Goal: Transaction & Acquisition: Purchase product/service

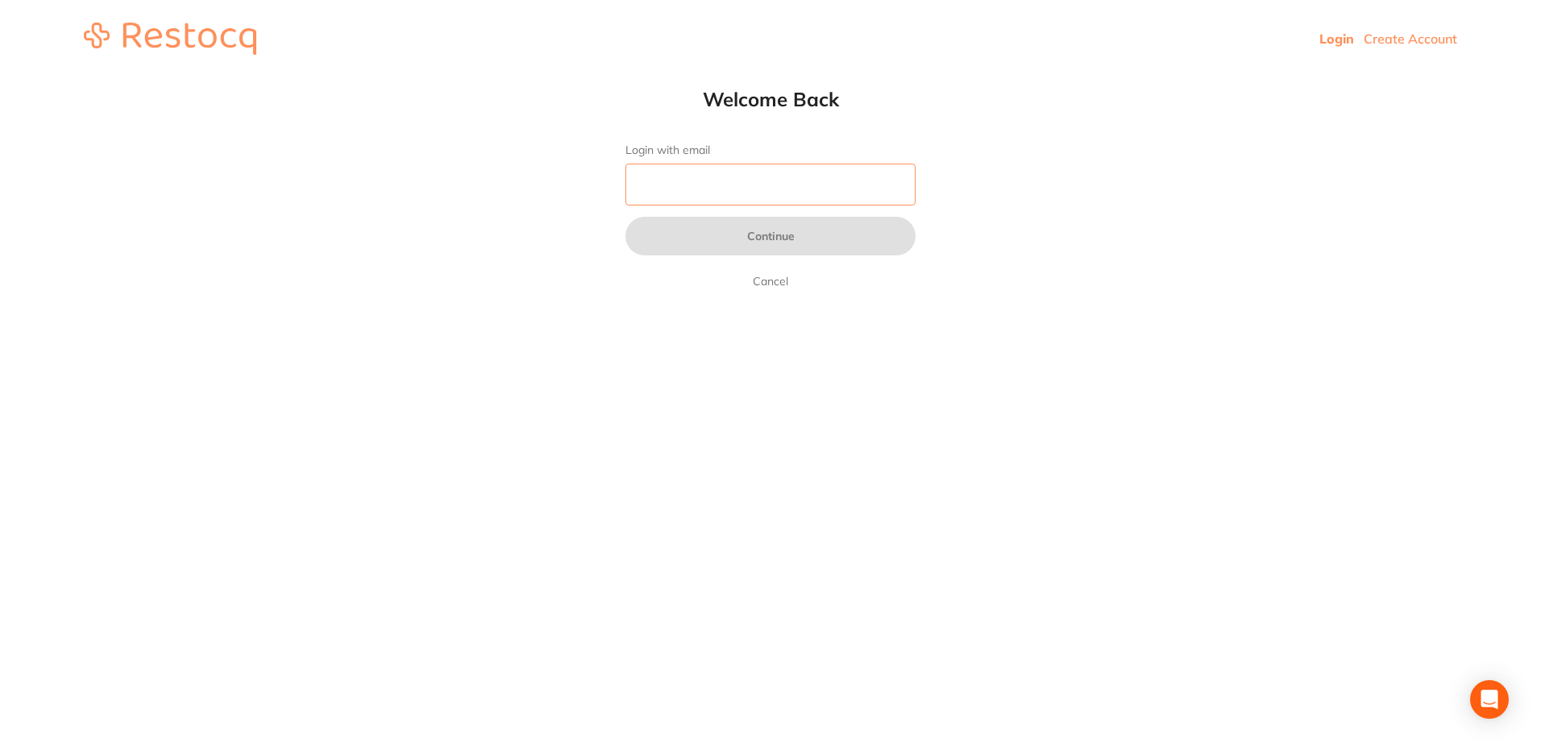
click at [724, 181] on input "Login with email" at bounding box center [770, 185] width 290 height 42
type input "[EMAIL_ADDRESS][DOMAIN_NAME]"
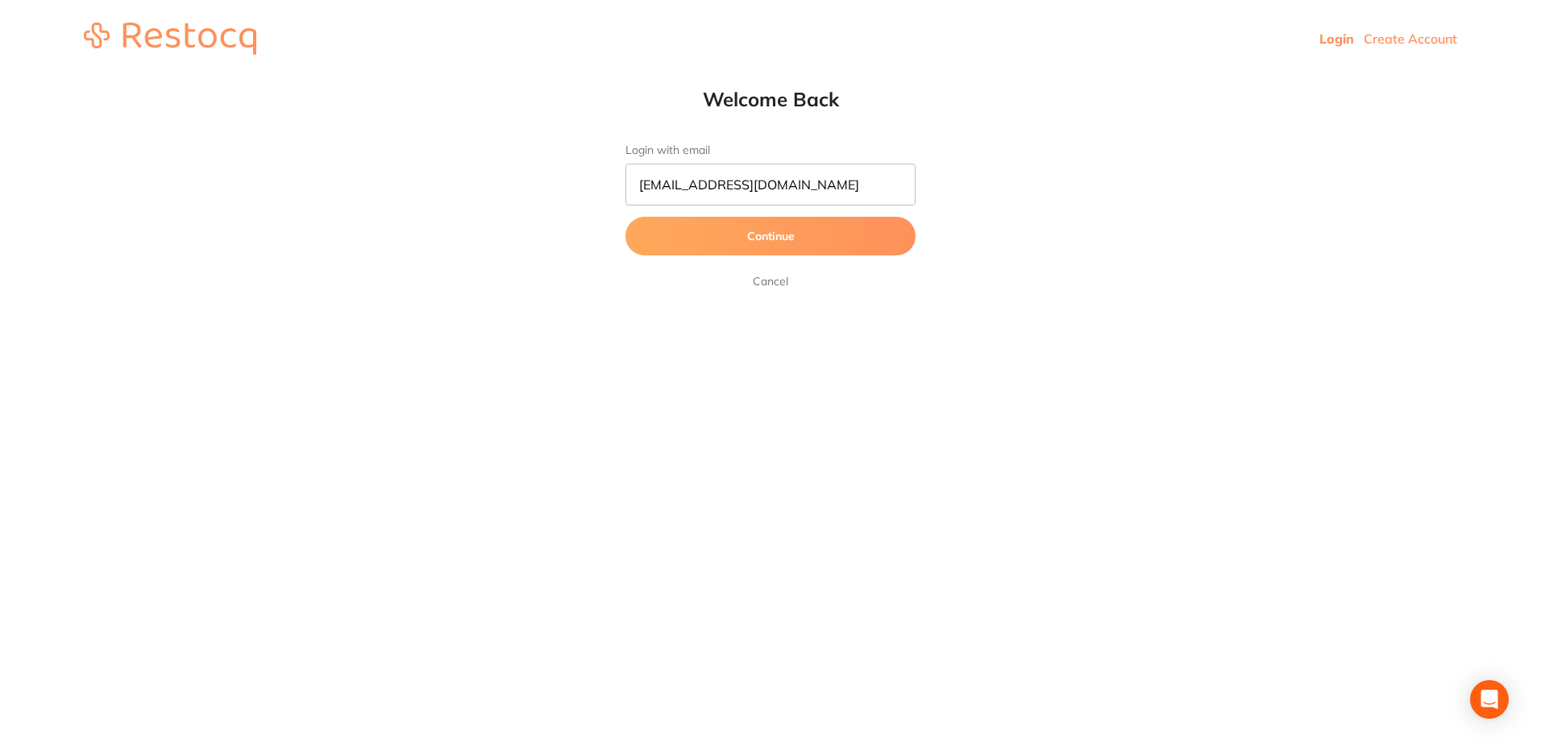
click at [778, 245] on button "Continue" at bounding box center [770, 236] width 290 height 39
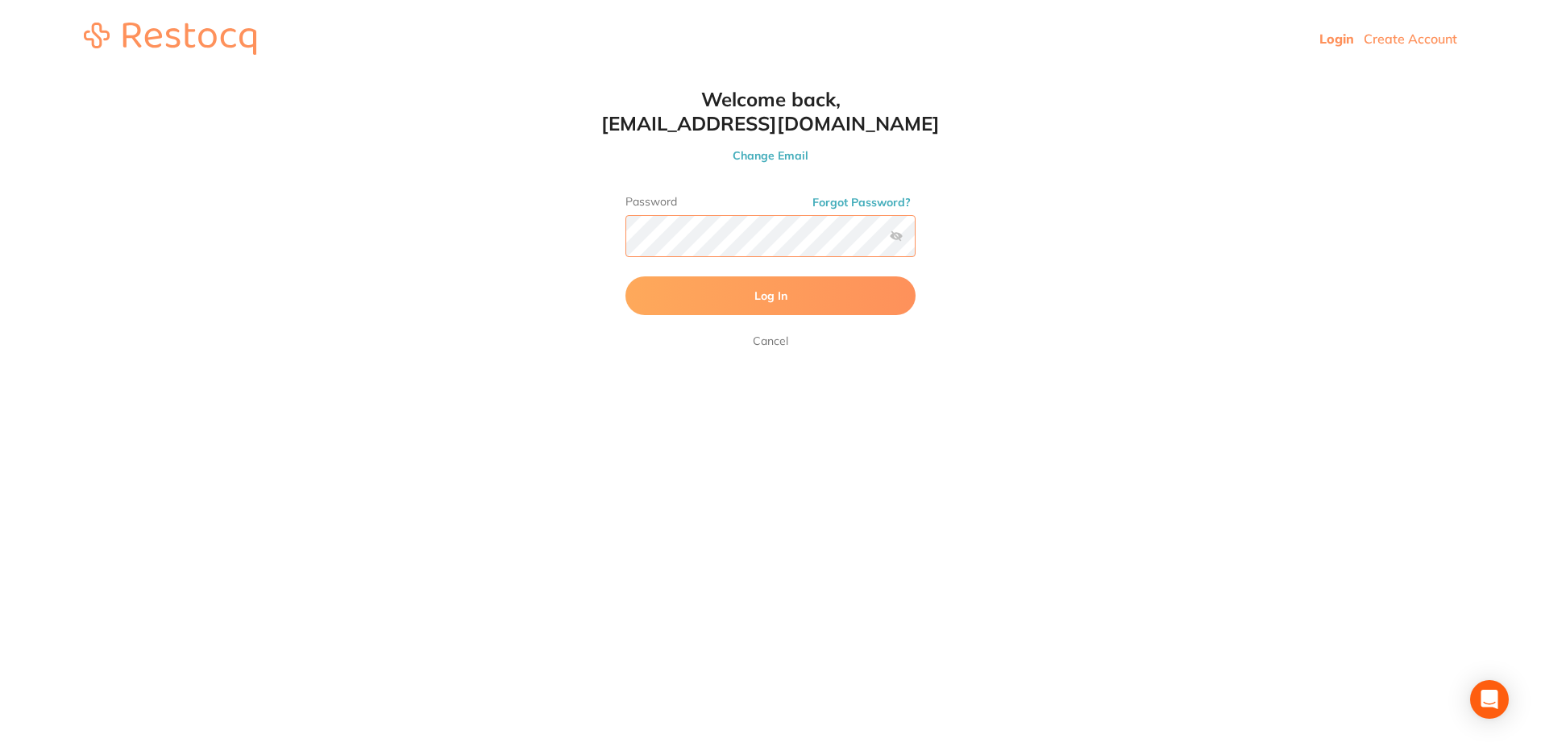
click at [625, 276] on button "Log In" at bounding box center [770, 295] width 290 height 39
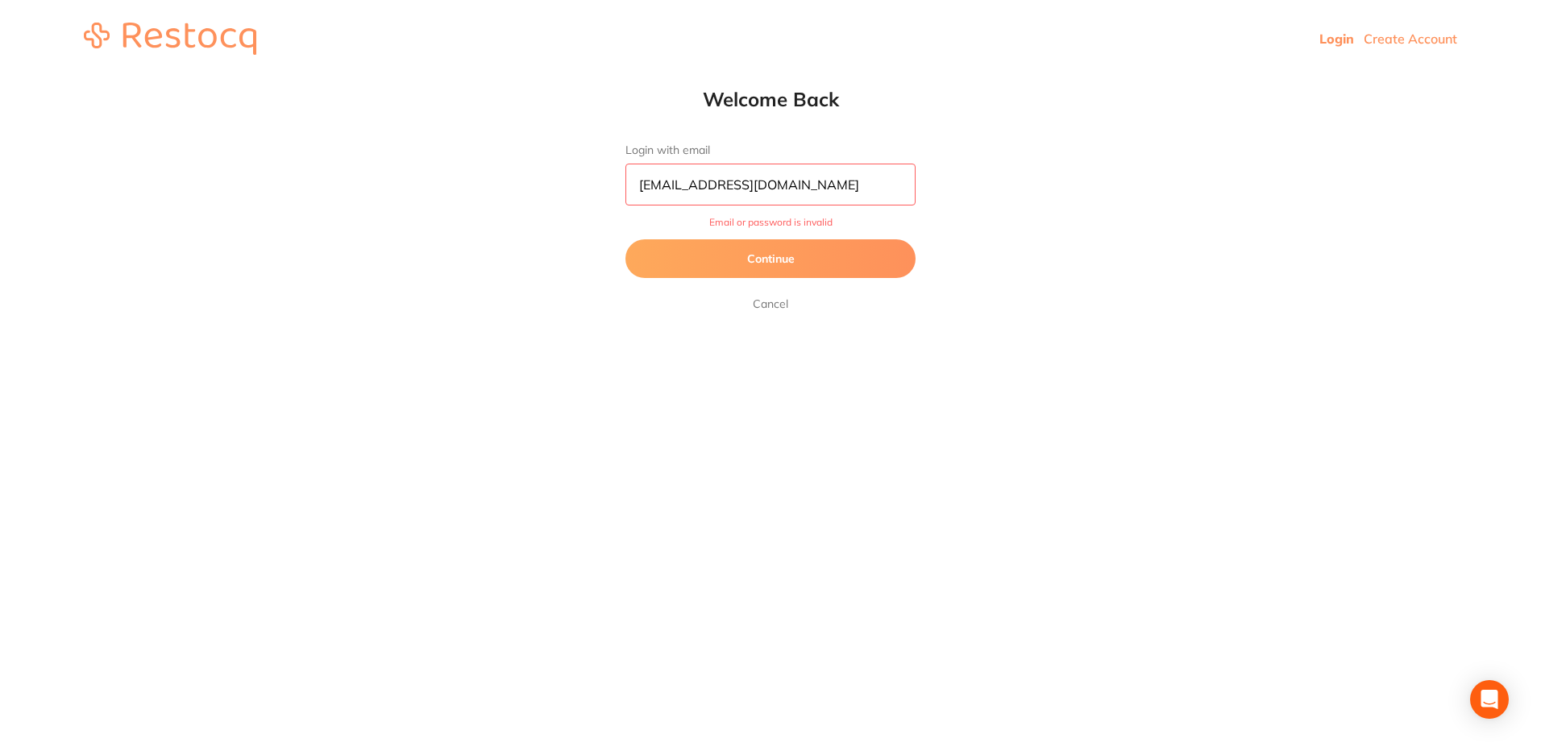
click at [765, 259] on button "Continue" at bounding box center [770, 258] width 290 height 39
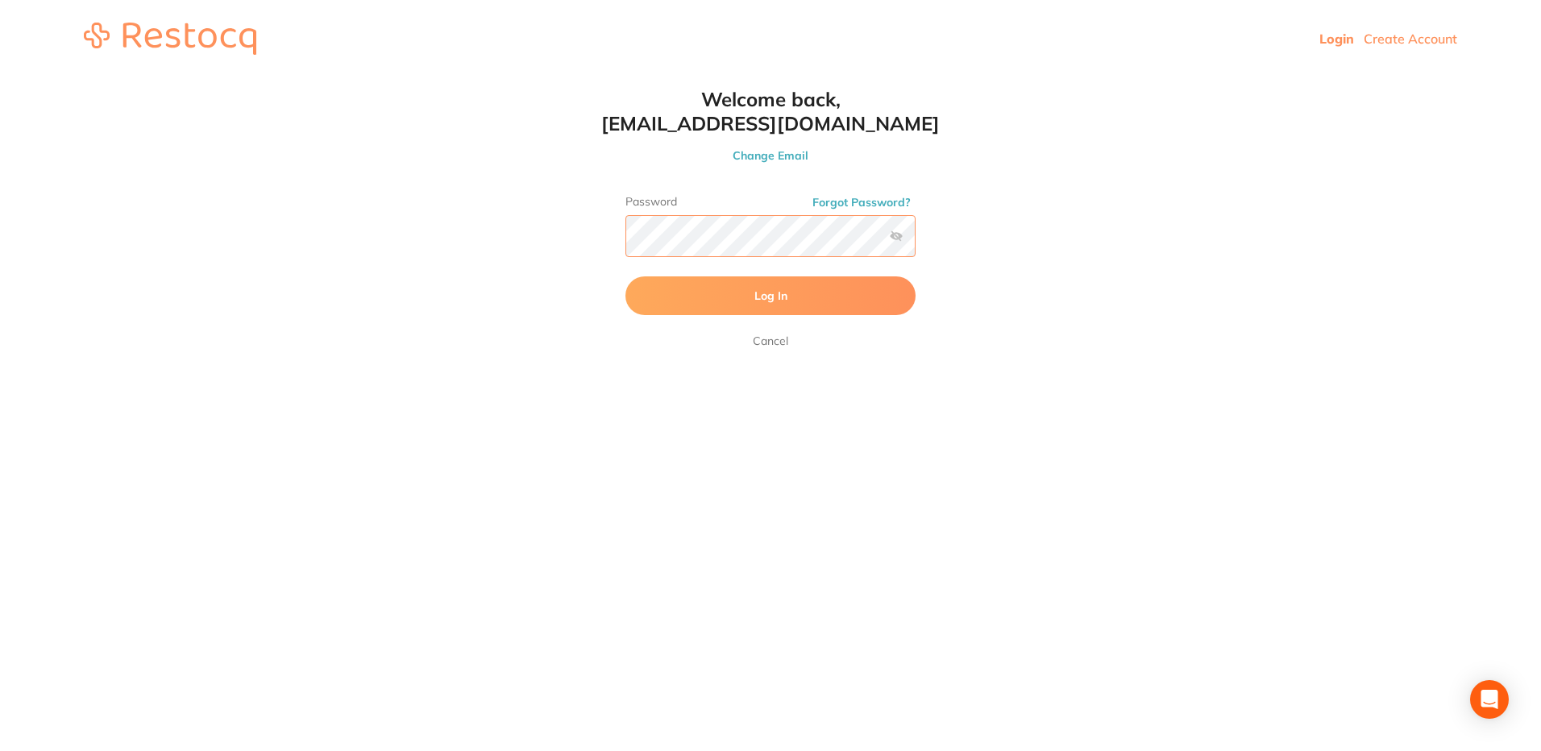
click at [625, 276] on button "Log In" at bounding box center [770, 295] width 290 height 39
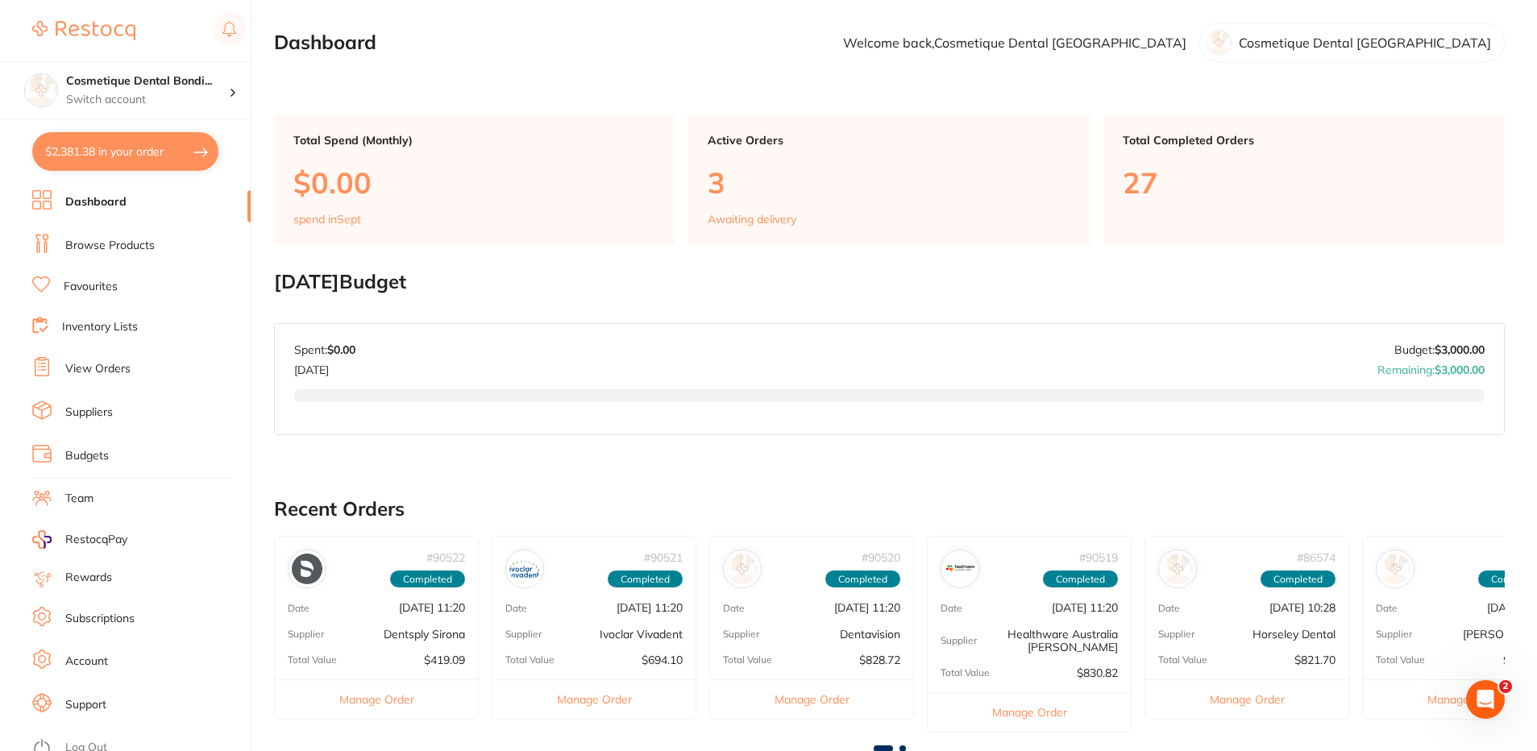
click at [139, 157] on button "$2,381.38 in your order" at bounding box center [125, 151] width 186 height 39
checkbox input "true"
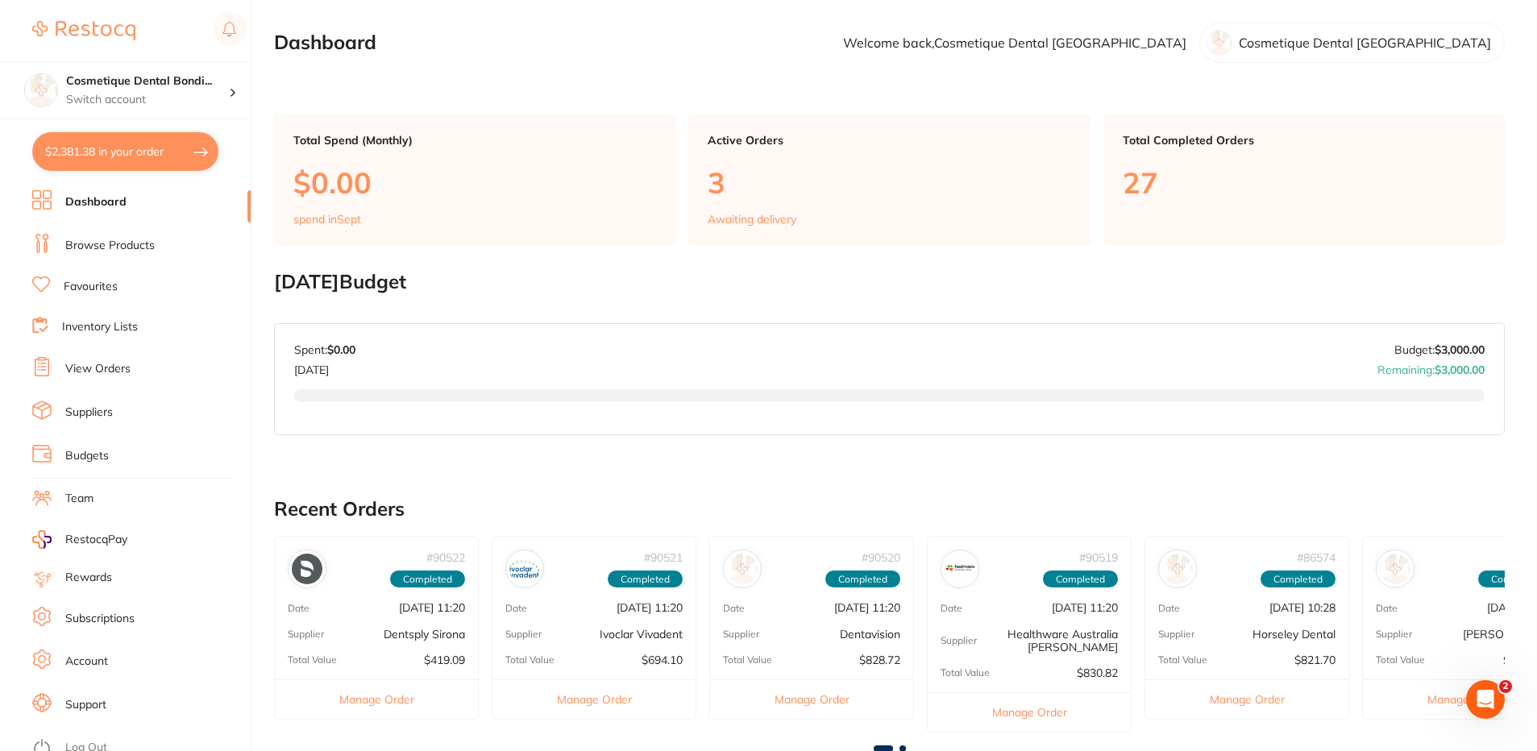
checkbox input "true"
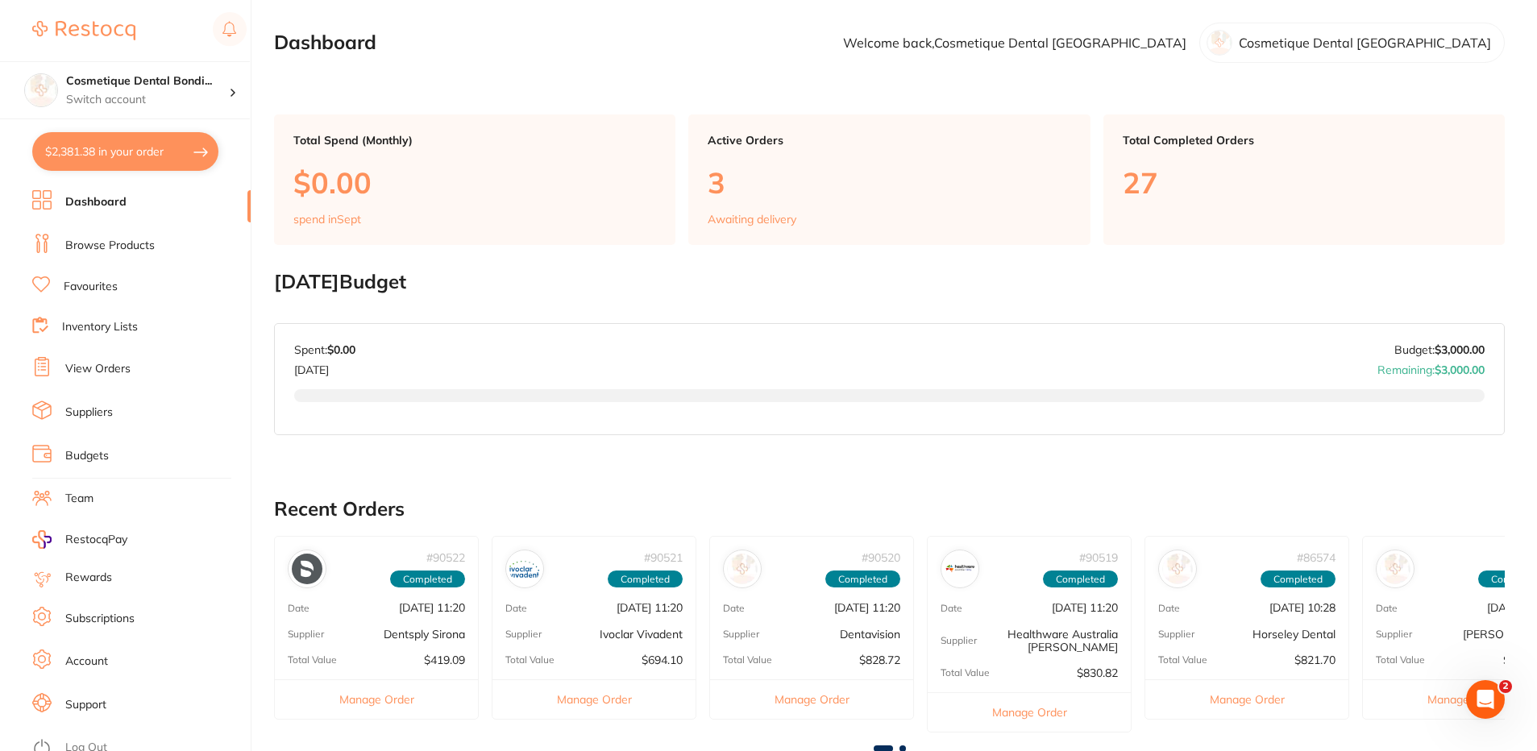
checkbox input "true"
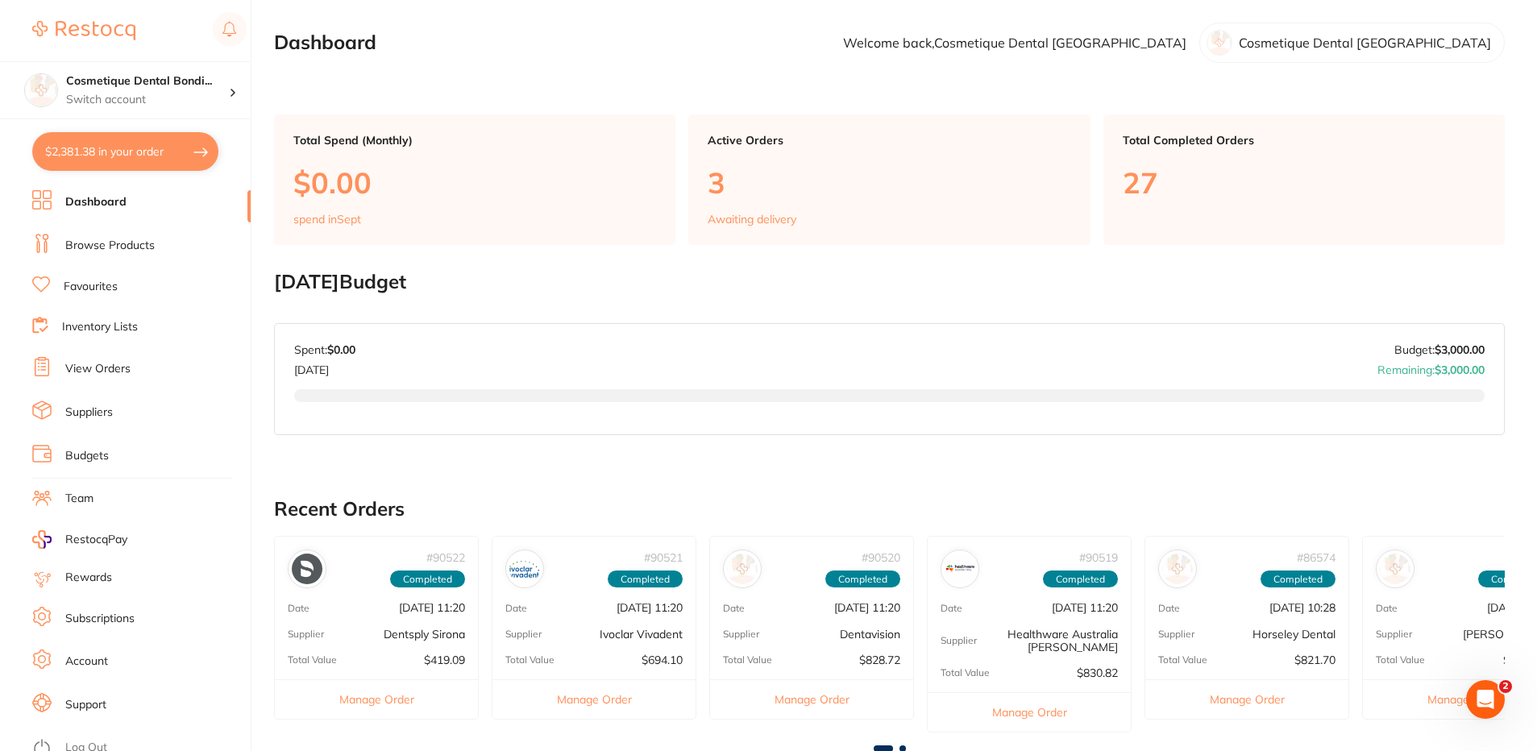
checkbox input "true"
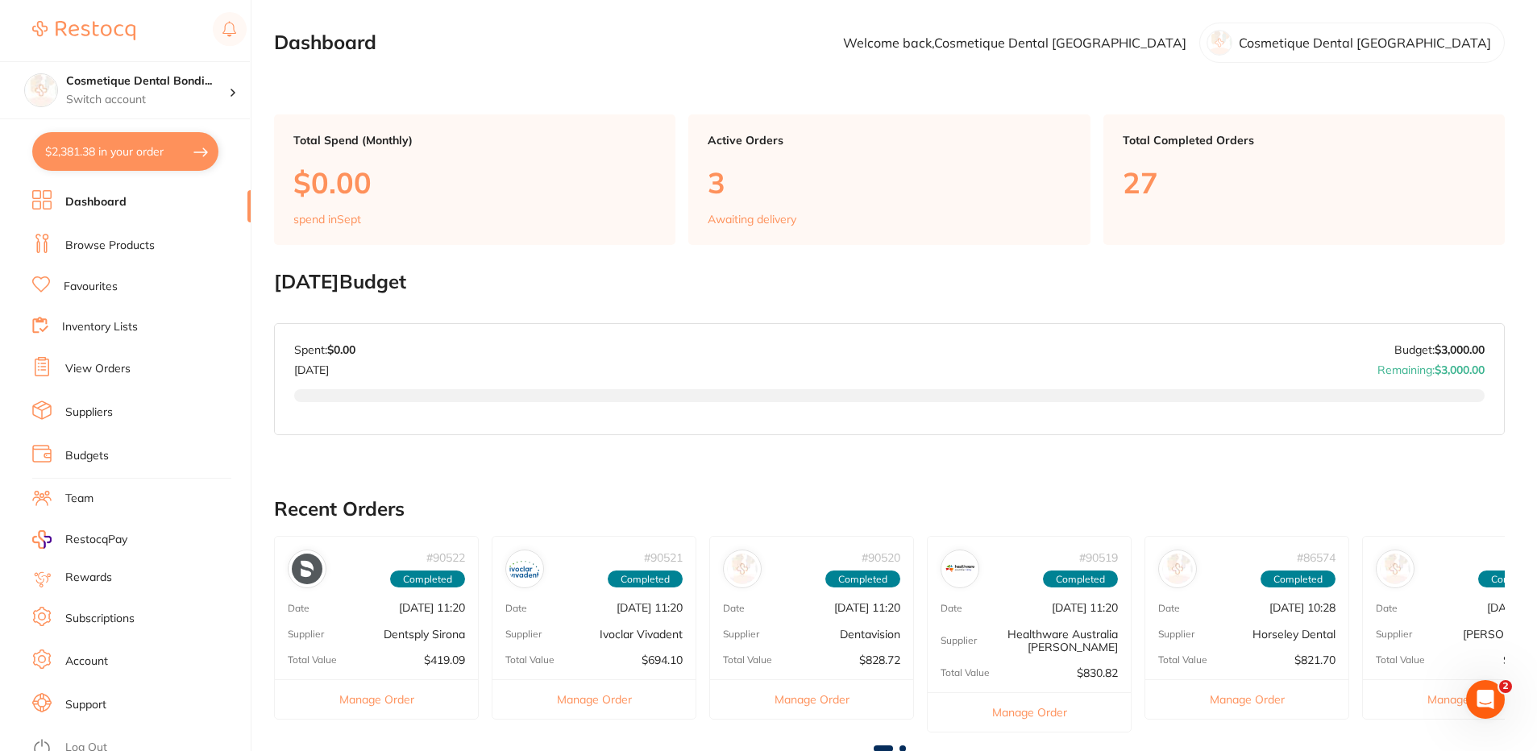
checkbox input "true"
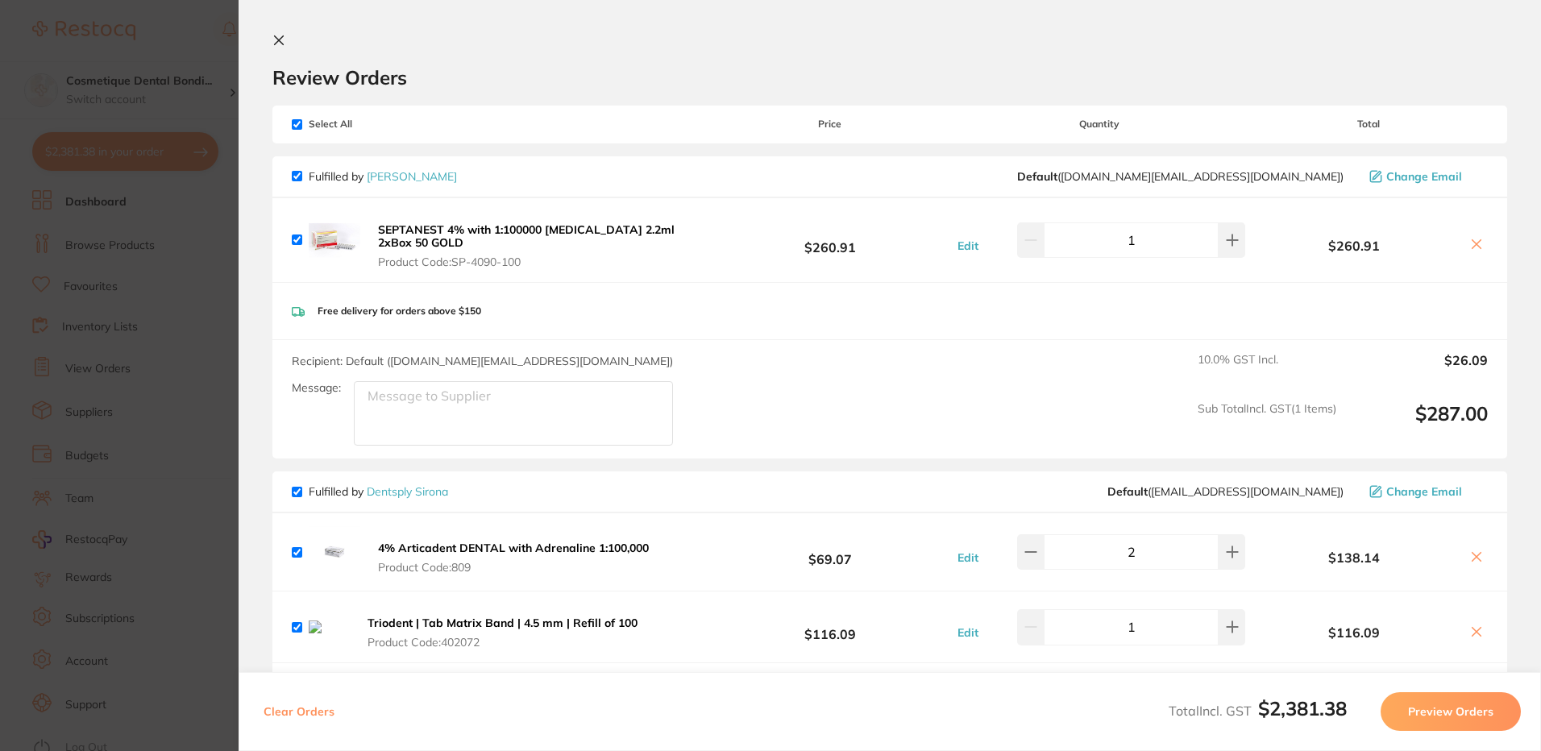
click at [134, 211] on section "Update RRP Set your pre negotiated price for this item. Item Agreed RRP (excl. …" at bounding box center [770, 375] width 1541 height 751
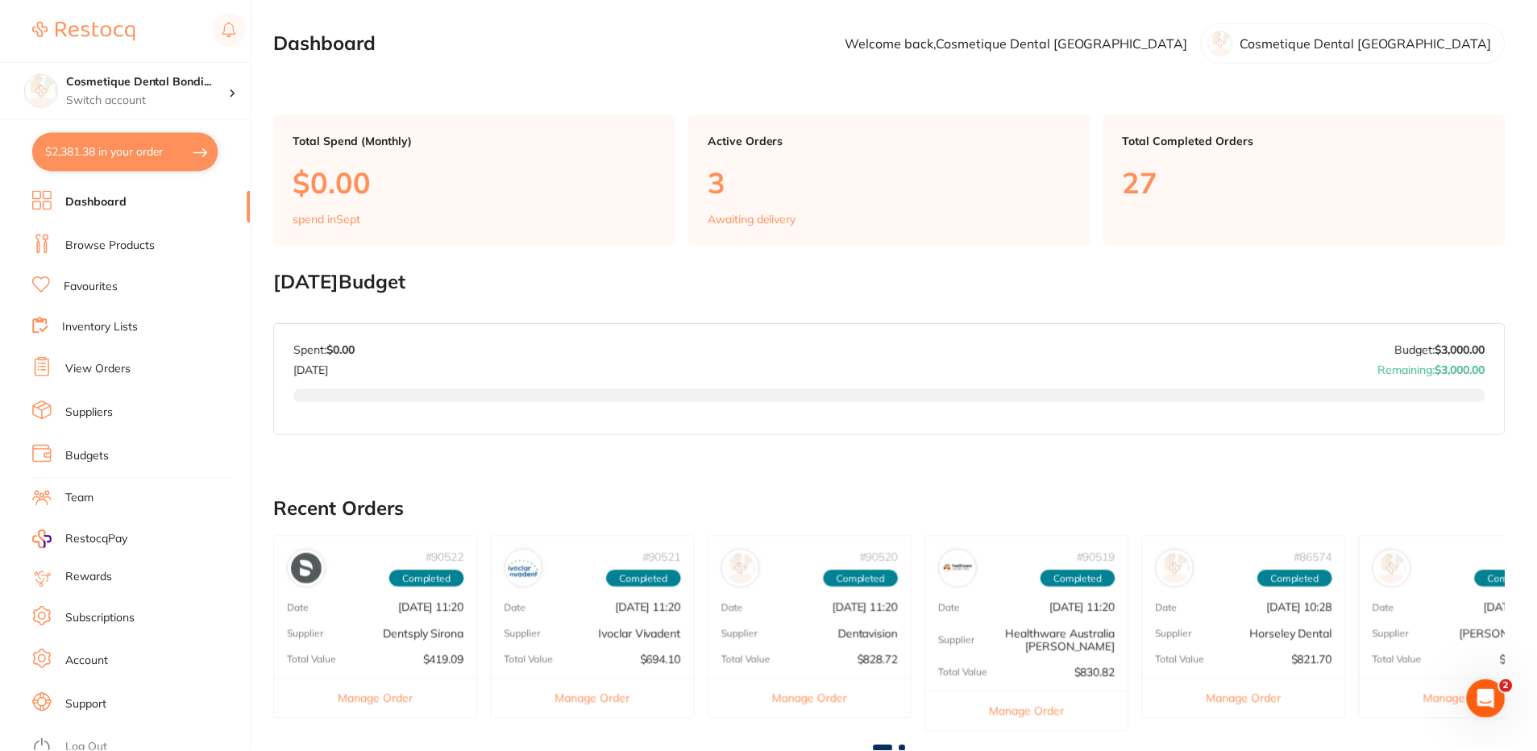
scroll to position [1, 0]
click at [120, 285] on li "Favourites" at bounding box center [141, 286] width 218 height 21
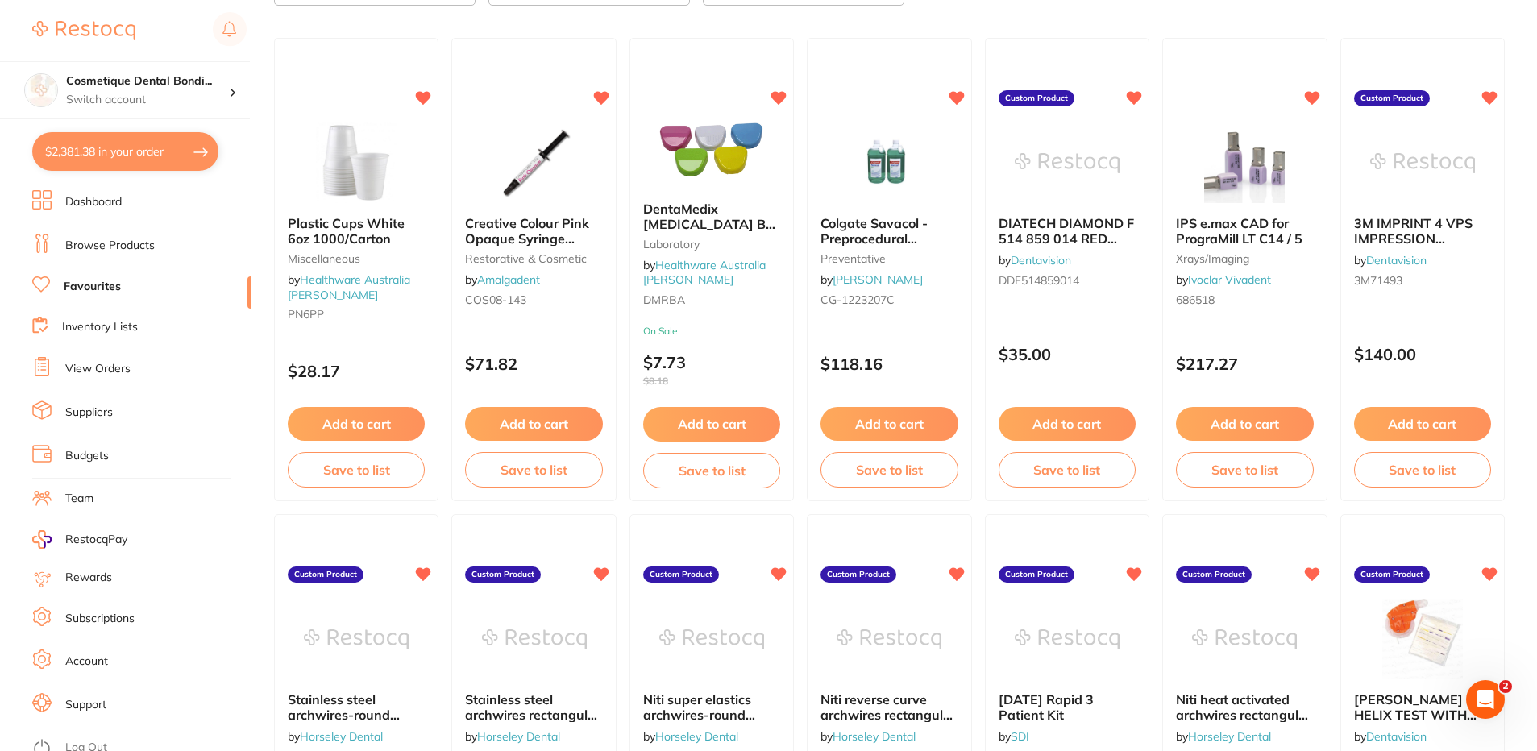
scroll to position [81, 0]
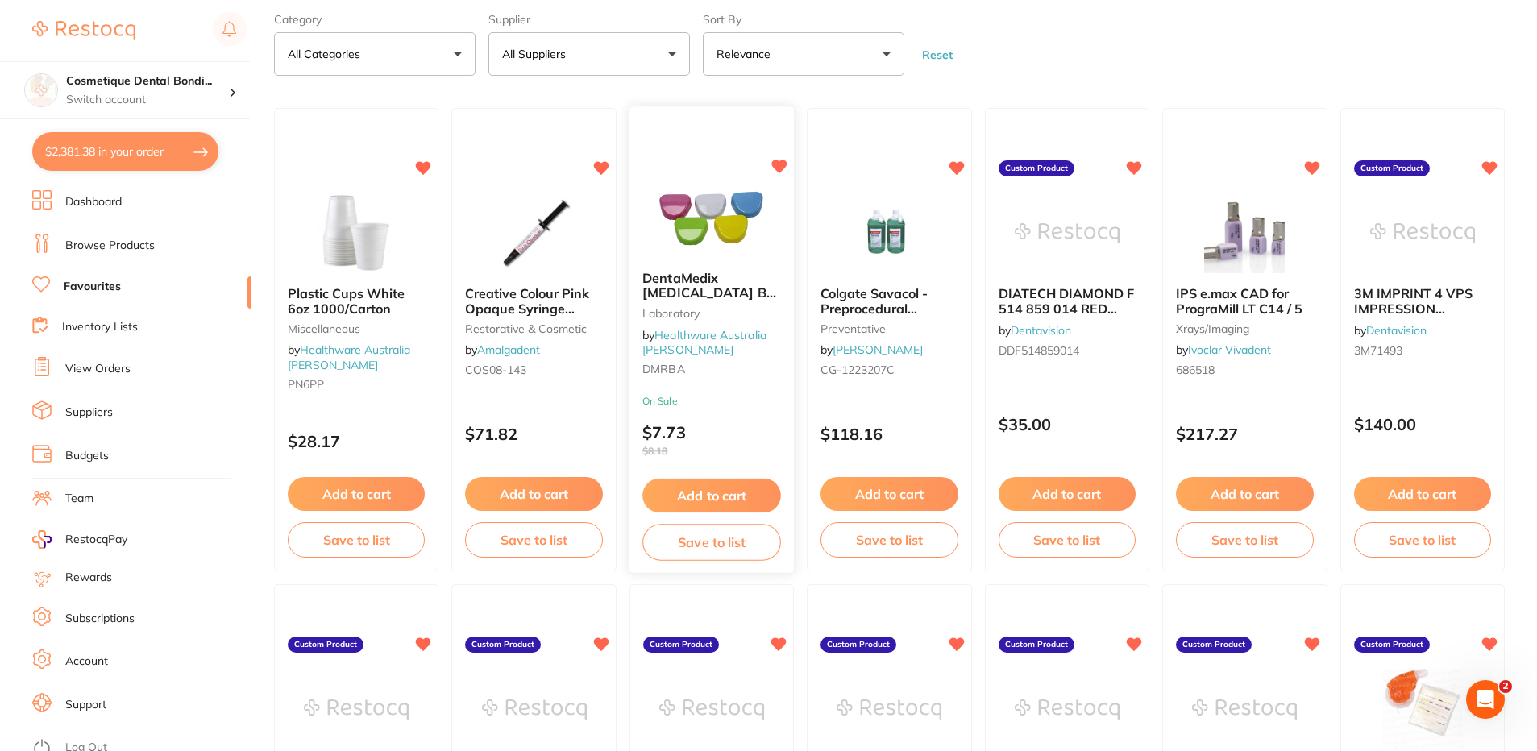
click at [695, 298] on span "DentaMedix [MEDICAL_DATA] Box Assorted - 10/Pack" at bounding box center [711, 293] width 139 height 46
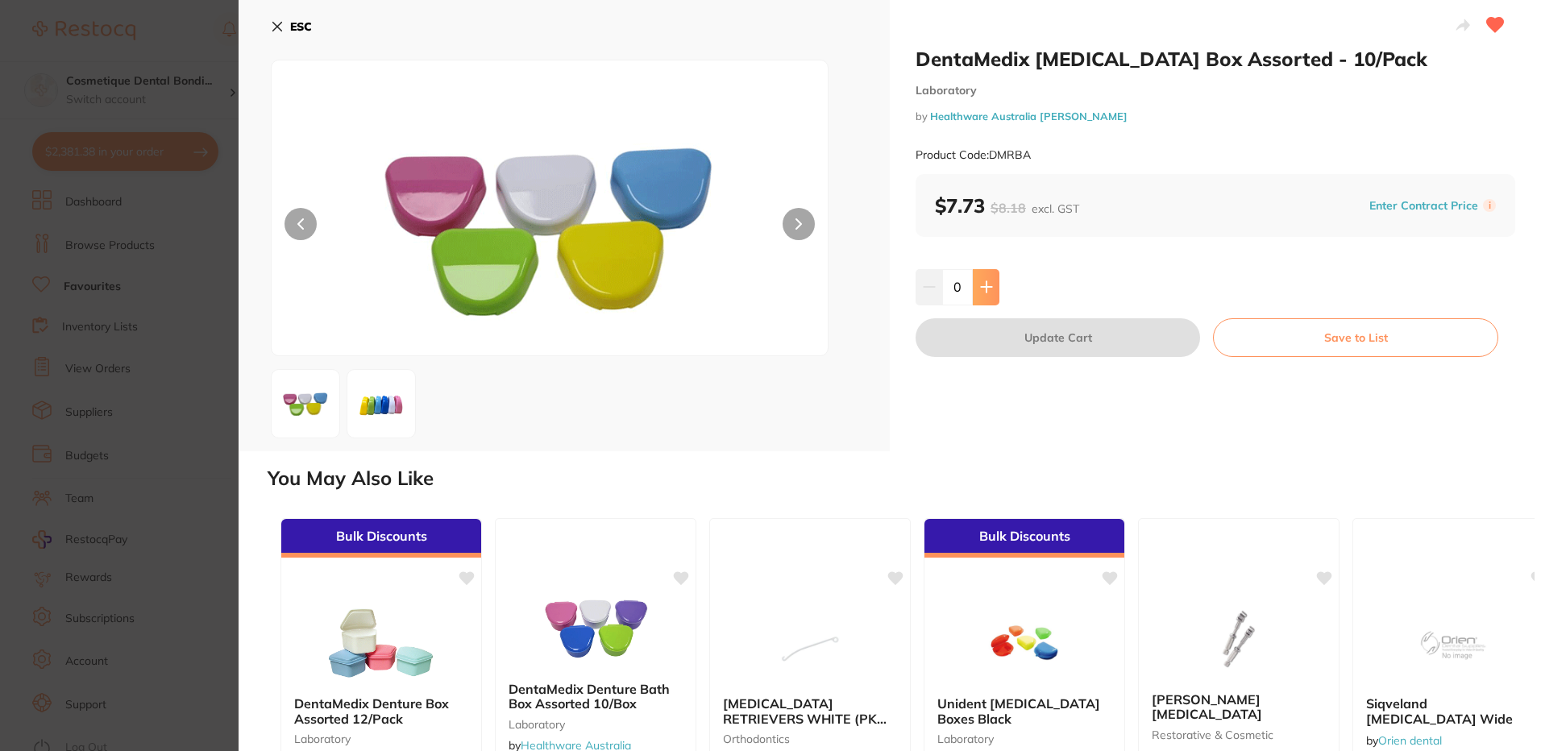
click at [985, 288] on icon at bounding box center [986, 287] width 10 height 10
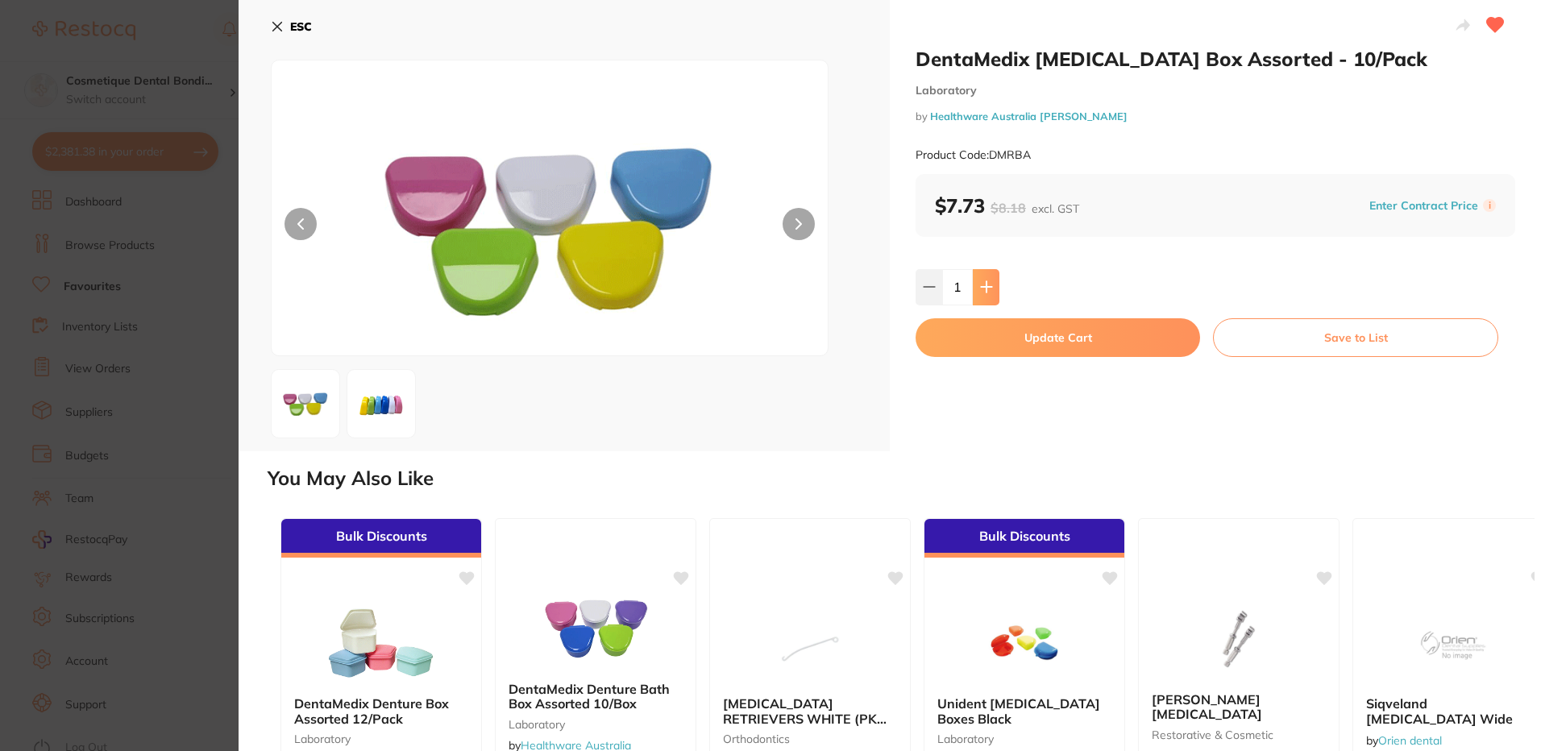
click at [985, 288] on icon at bounding box center [986, 287] width 10 height 10
type input "2"
click at [1067, 334] on button "Update Cart" at bounding box center [1057, 337] width 284 height 39
checkbox input "false"
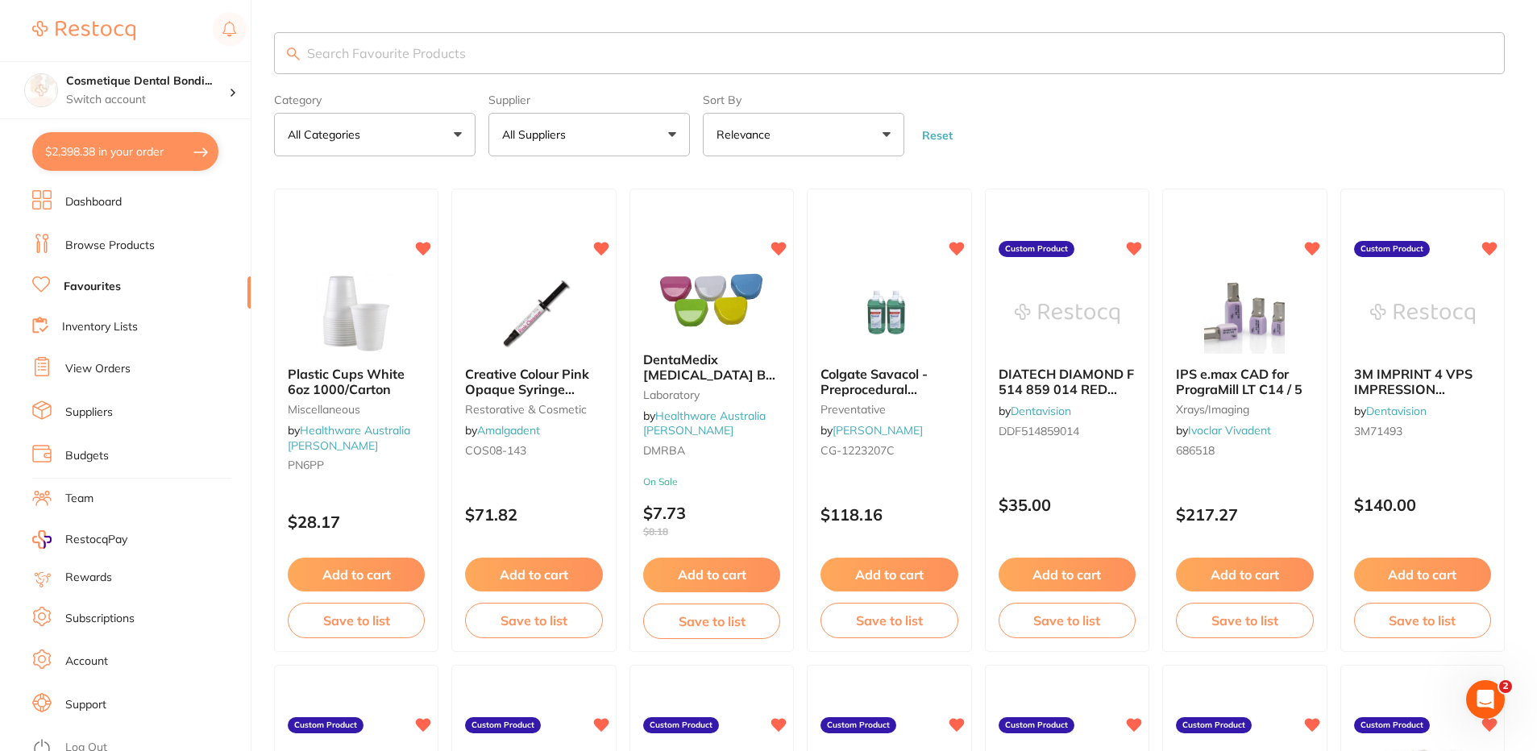
click at [369, 59] on input "search" at bounding box center [889, 53] width 1230 height 42
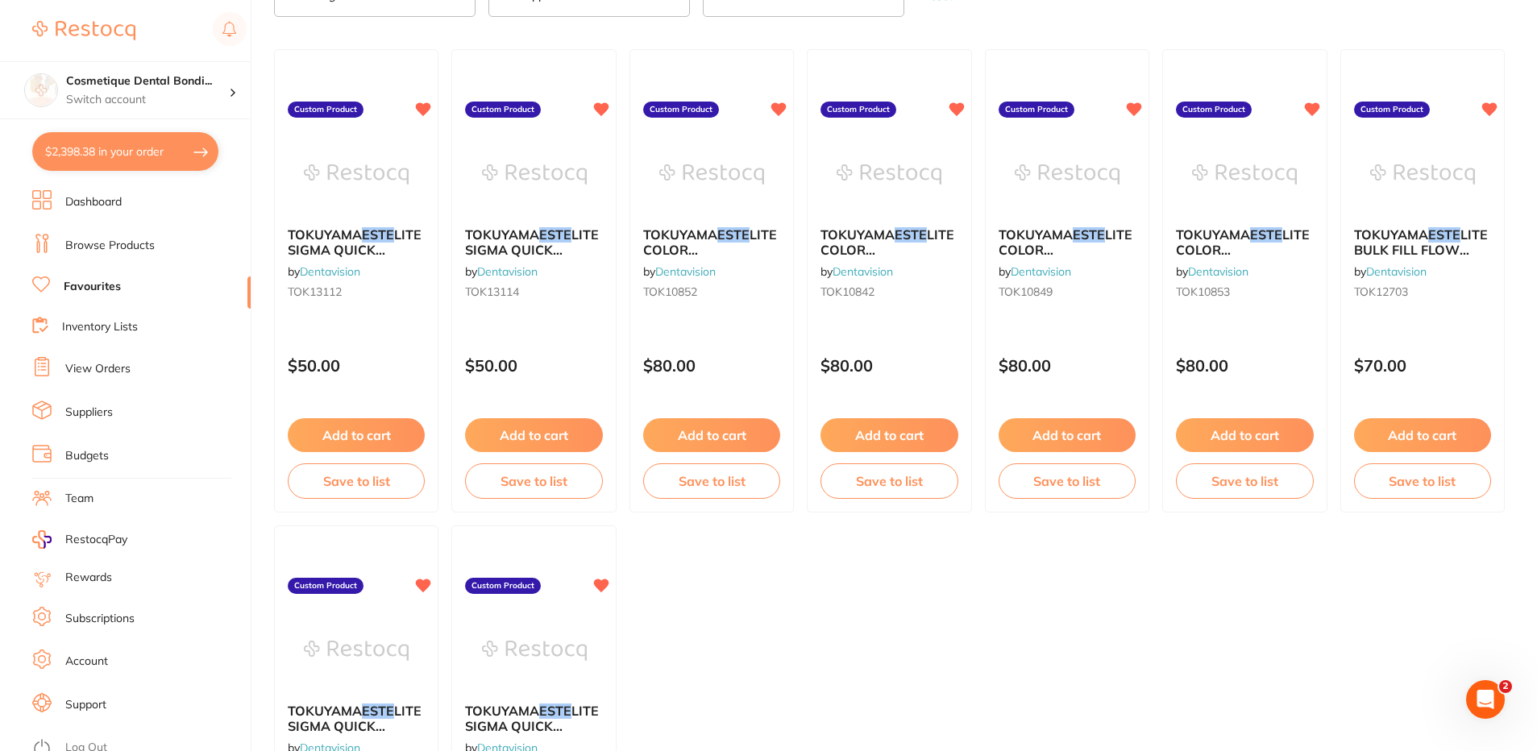
scroll to position [161, 0]
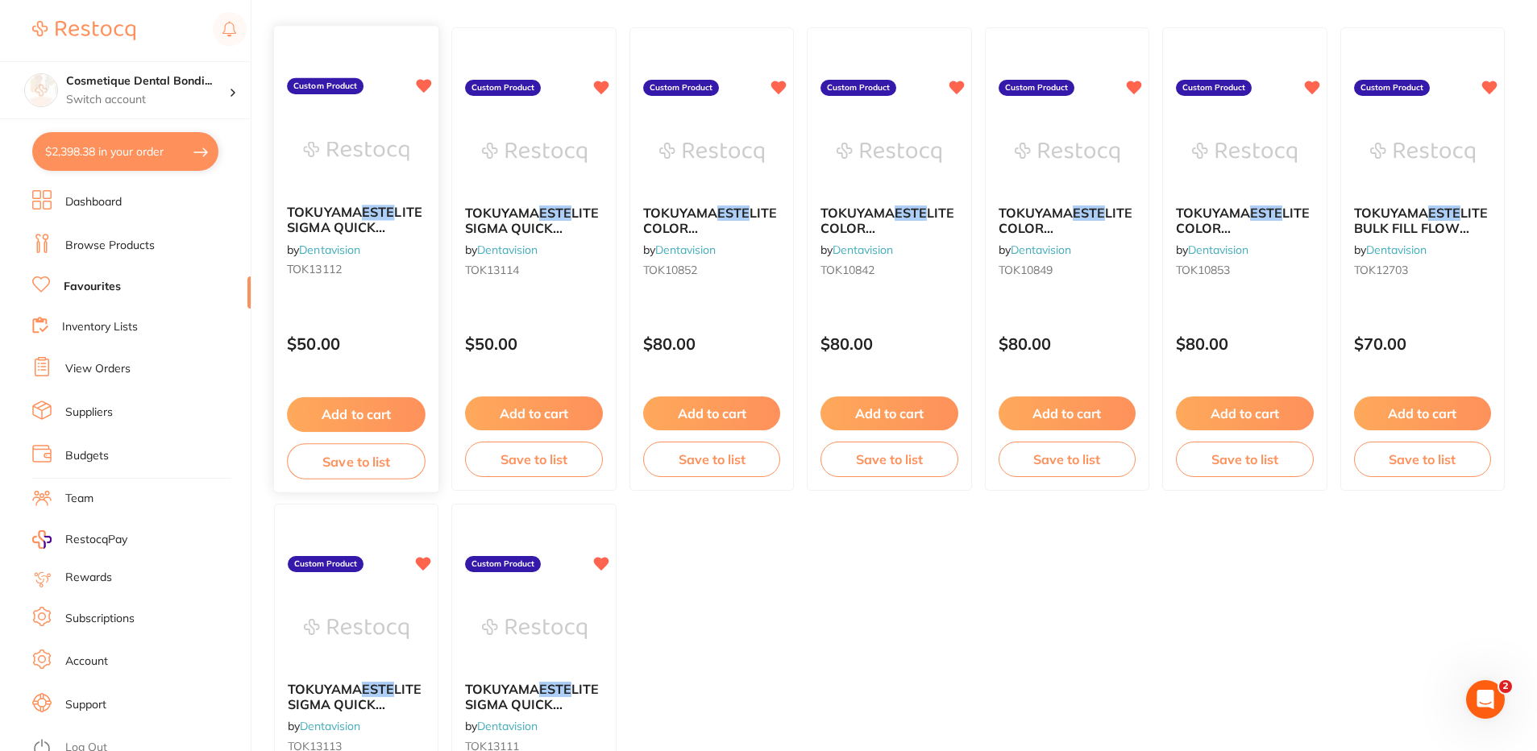
type input "este"
click at [339, 218] on span "TOKUYAMA" at bounding box center [324, 213] width 75 height 16
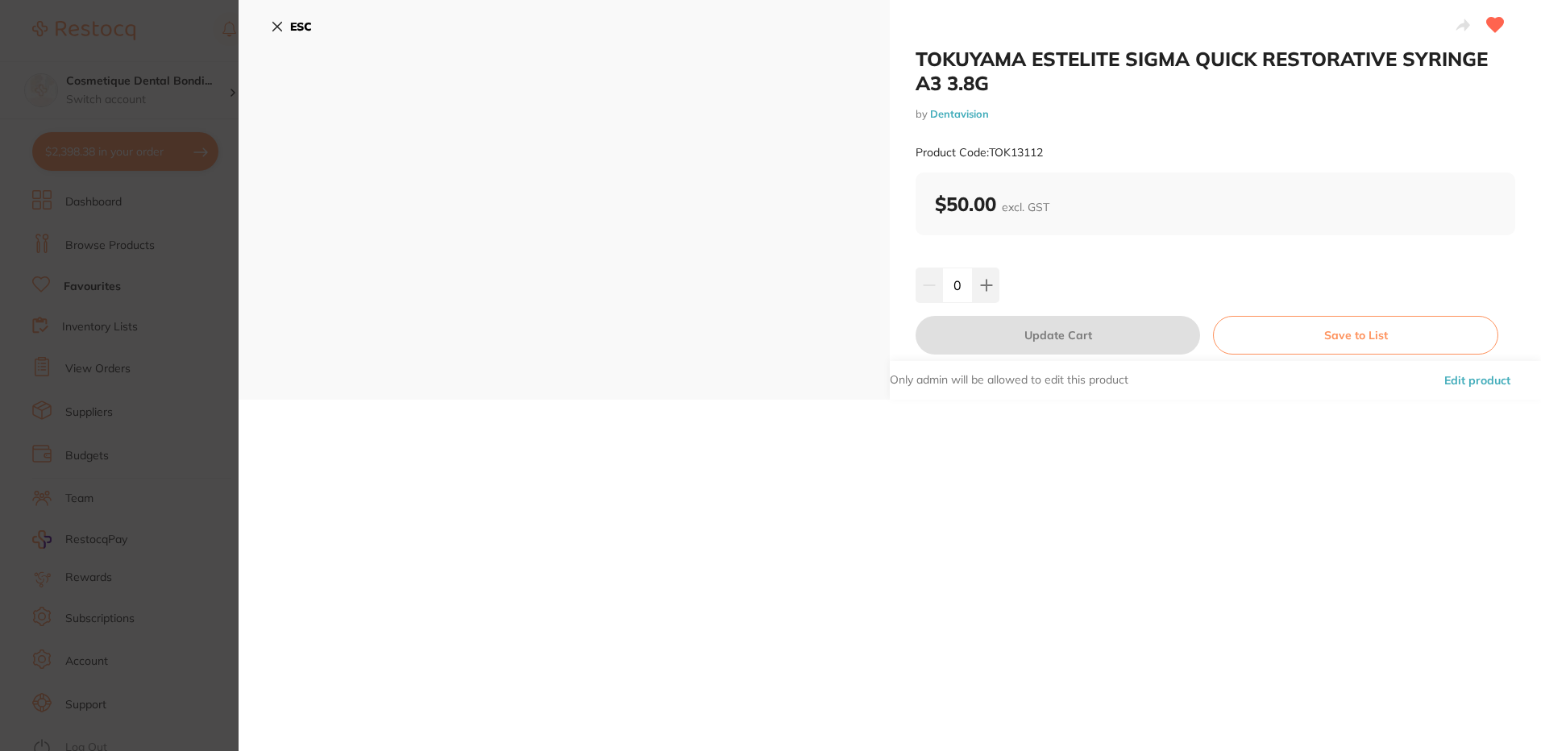
click at [280, 27] on icon at bounding box center [277, 26] width 13 height 13
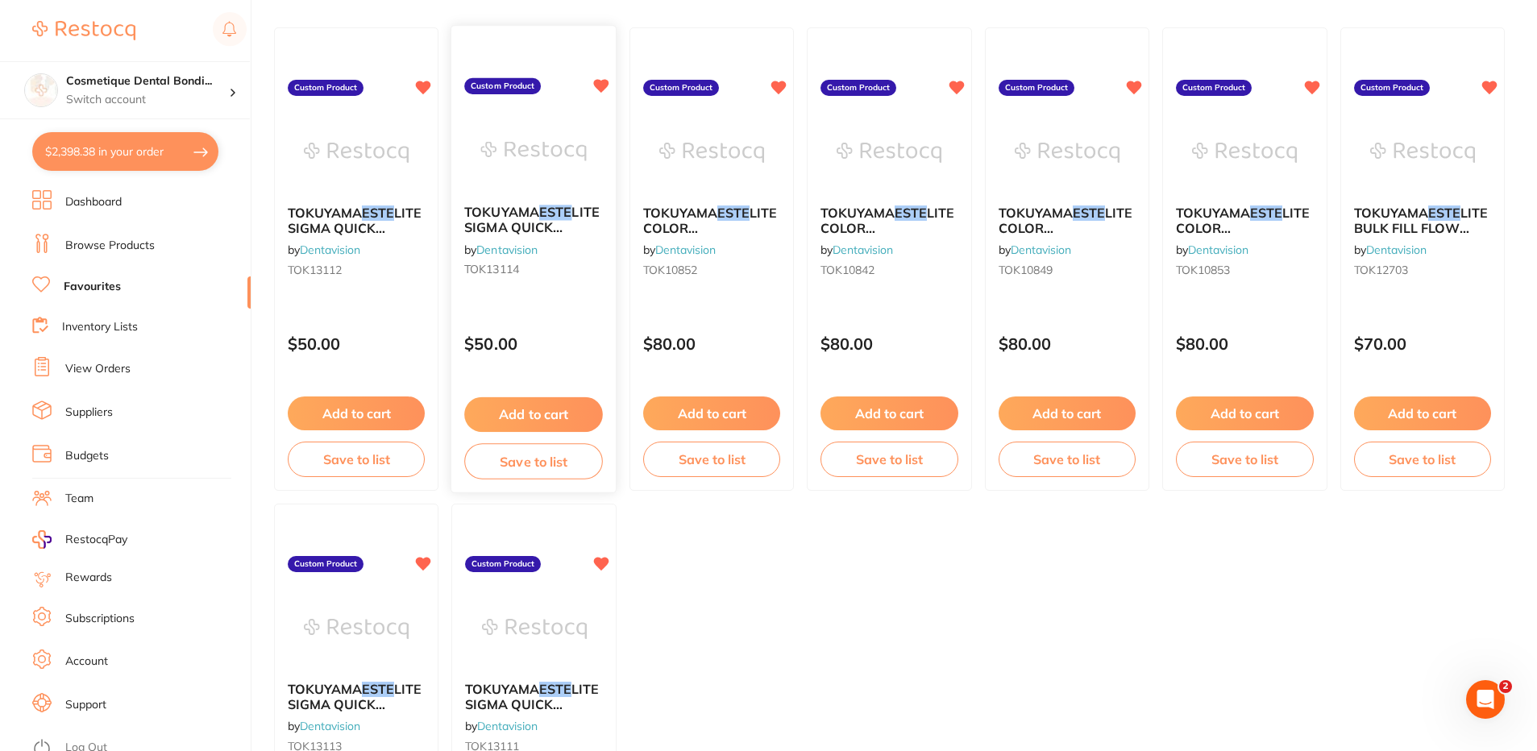
click at [515, 222] on span "LITE SIGMA QUICK RESTORATIVE SYRINGE A4 3.8G" at bounding box center [532, 235] width 135 height 61
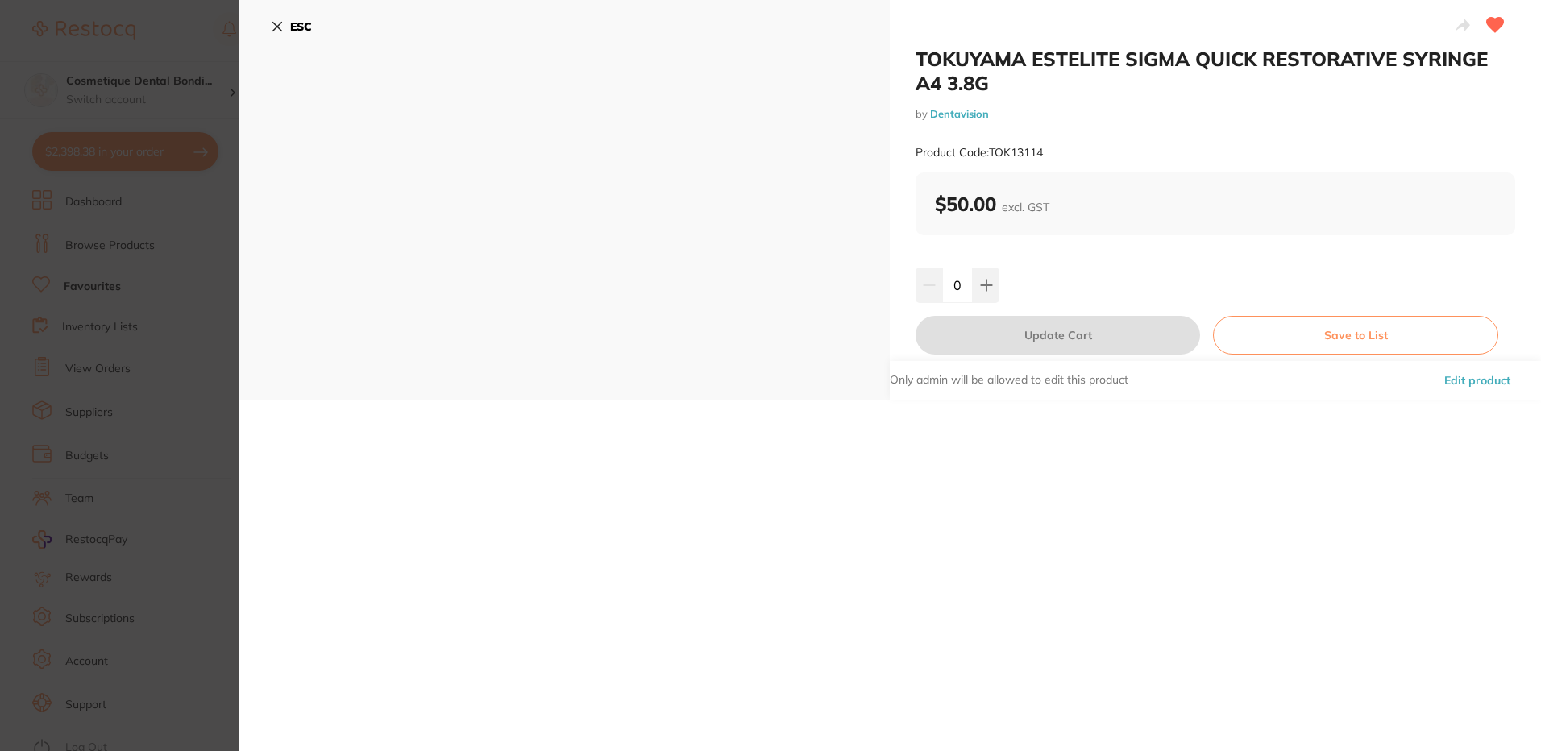
click at [272, 23] on icon at bounding box center [277, 26] width 13 height 13
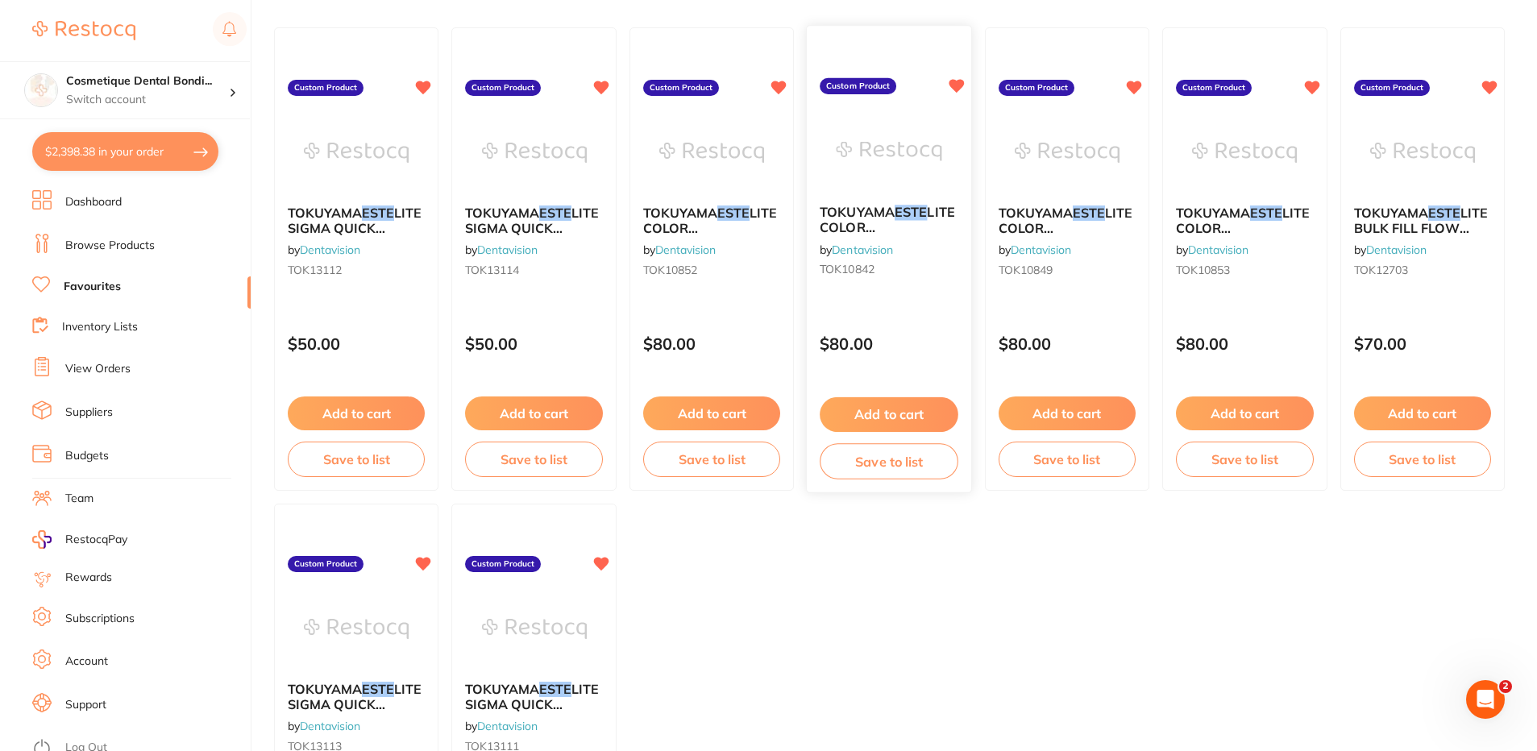
click at [854, 211] on span "TOKUYAMA" at bounding box center [856, 213] width 75 height 16
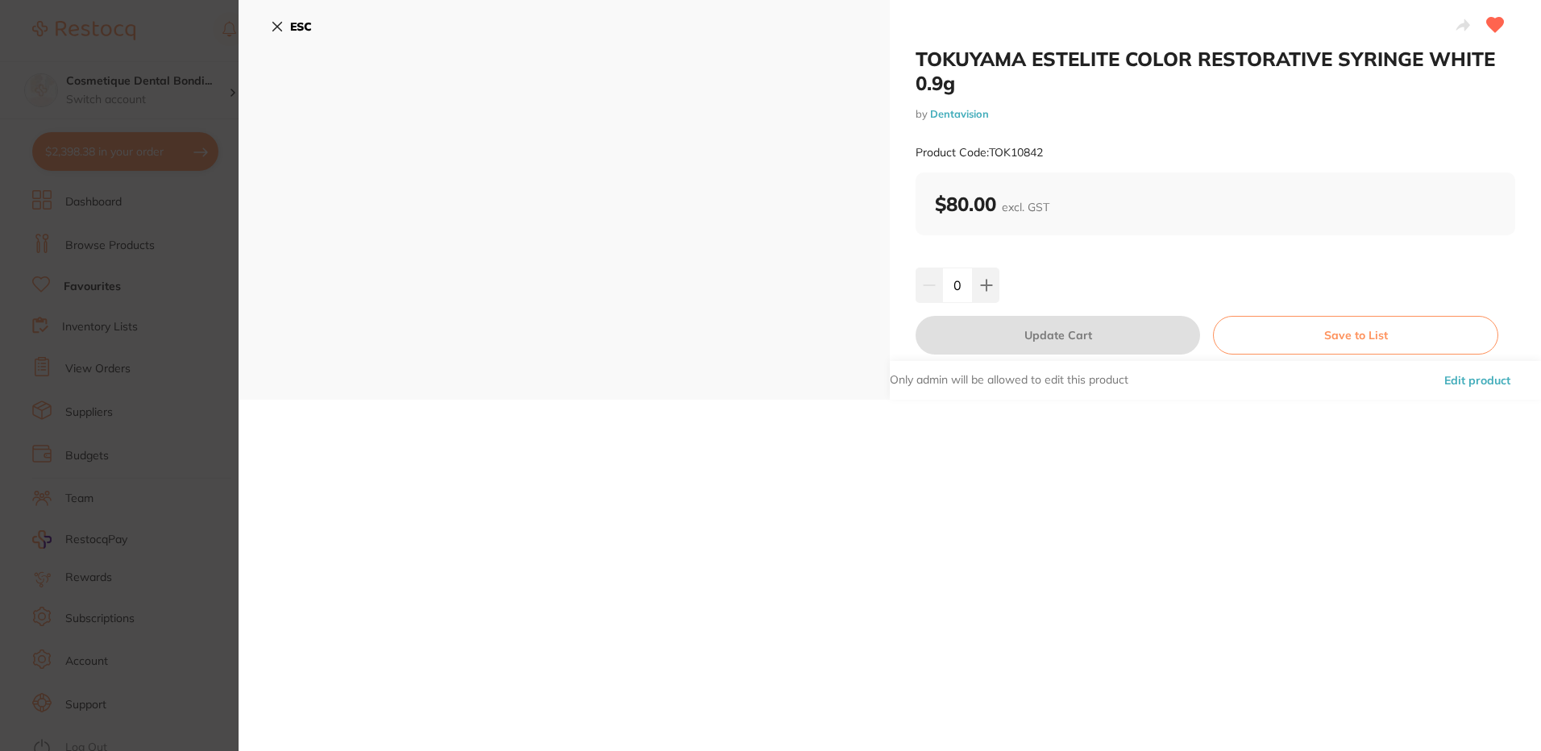
click at [279, 24] on icon at bounding box center [277, 27] width 9 height 9
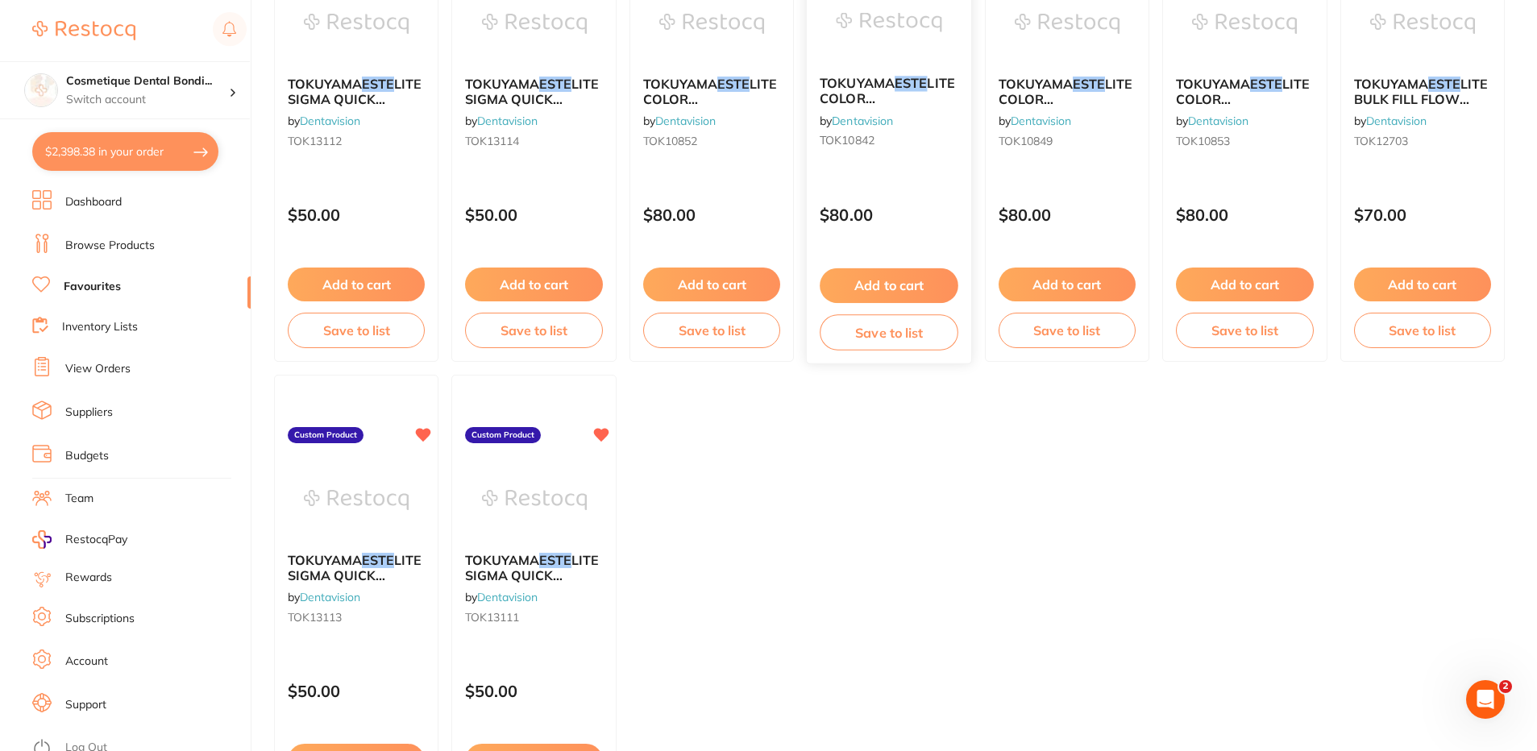
scroll to position [322, 0]
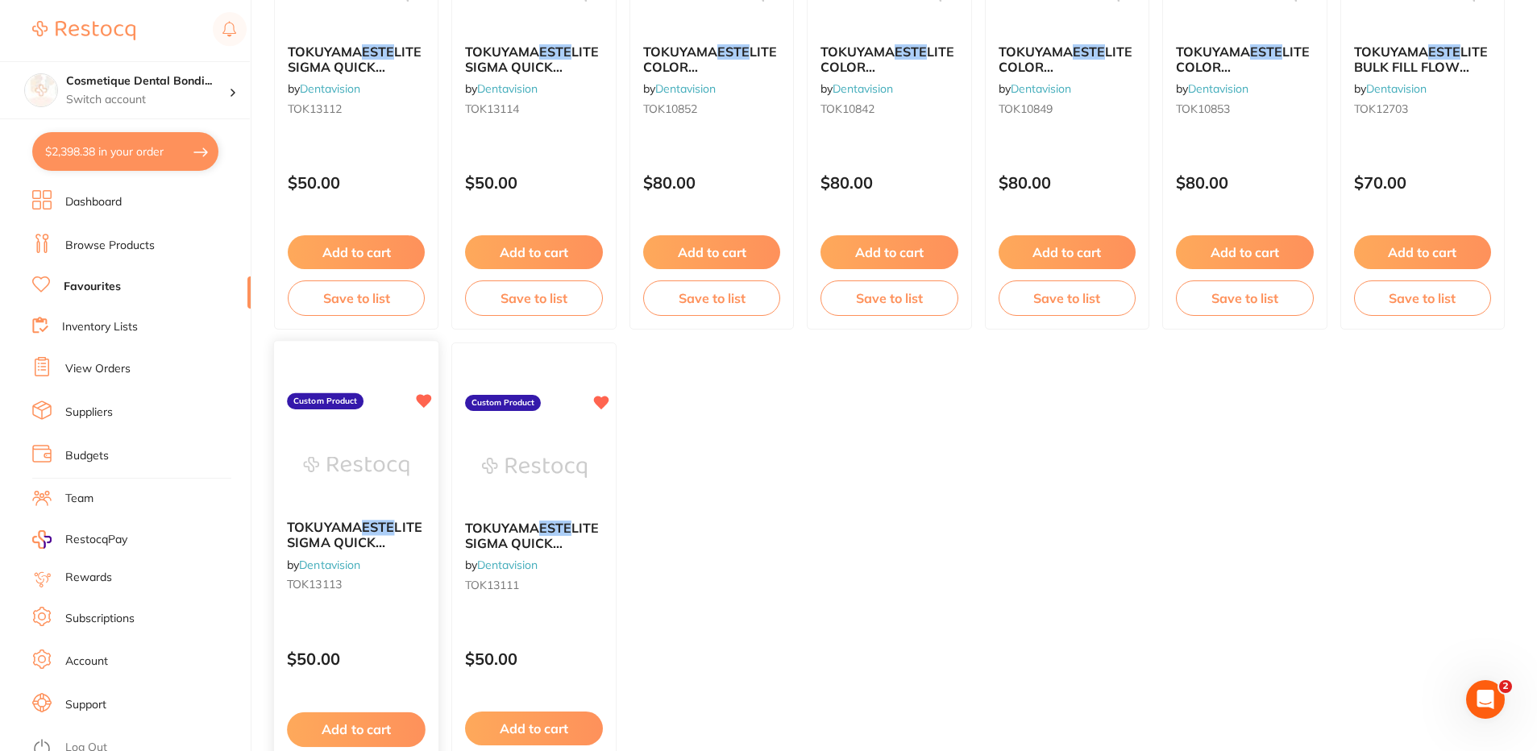
click at [388, 537] on b "TOKUYAMA ESTE LITE SIGMA QUICK RESTORATIVE SYRINGE A3.5 3.8G" at bounding box center [356, 535] width 139 height 30
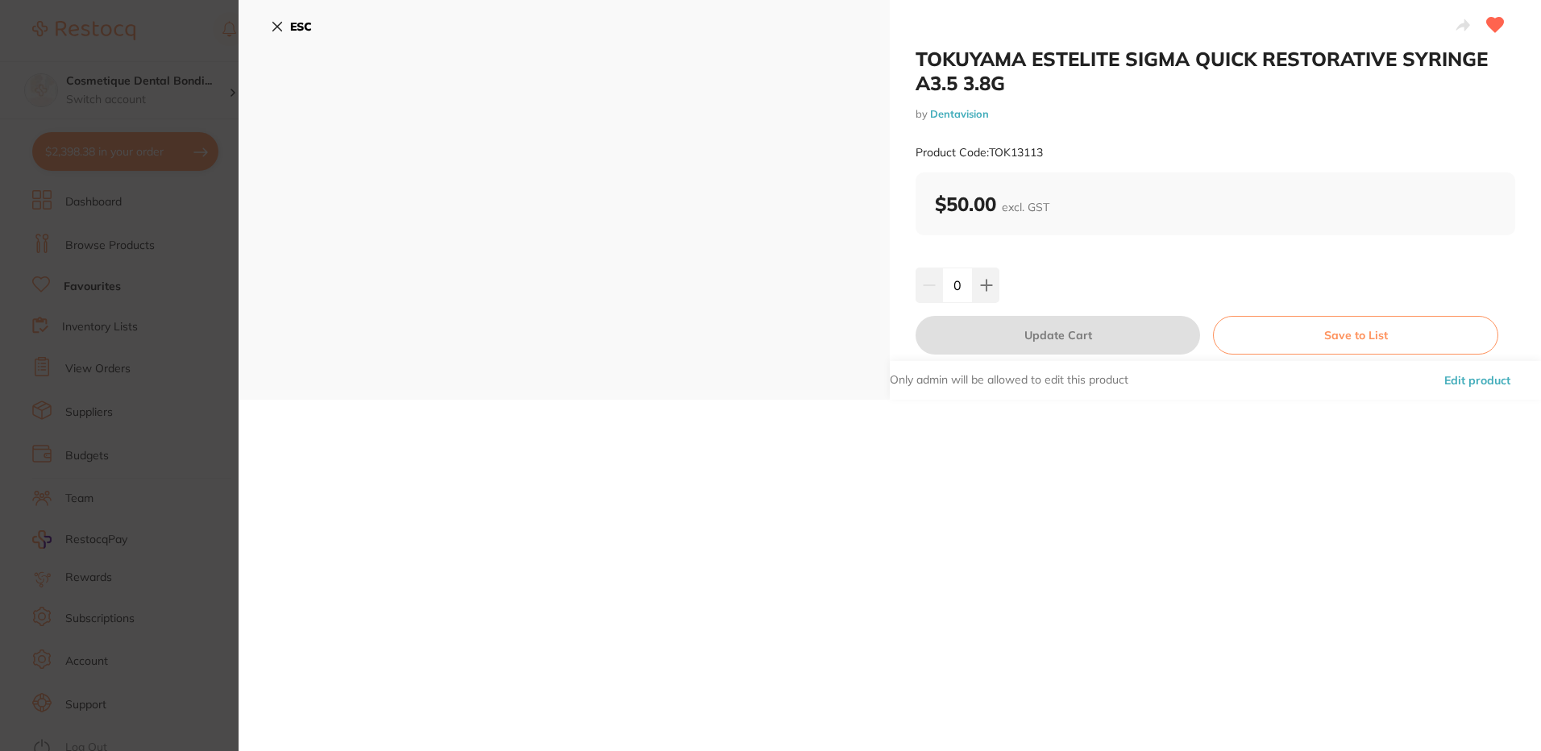
click at [274, 31] on icon at bounding box center [277, 26] width 13 height 13
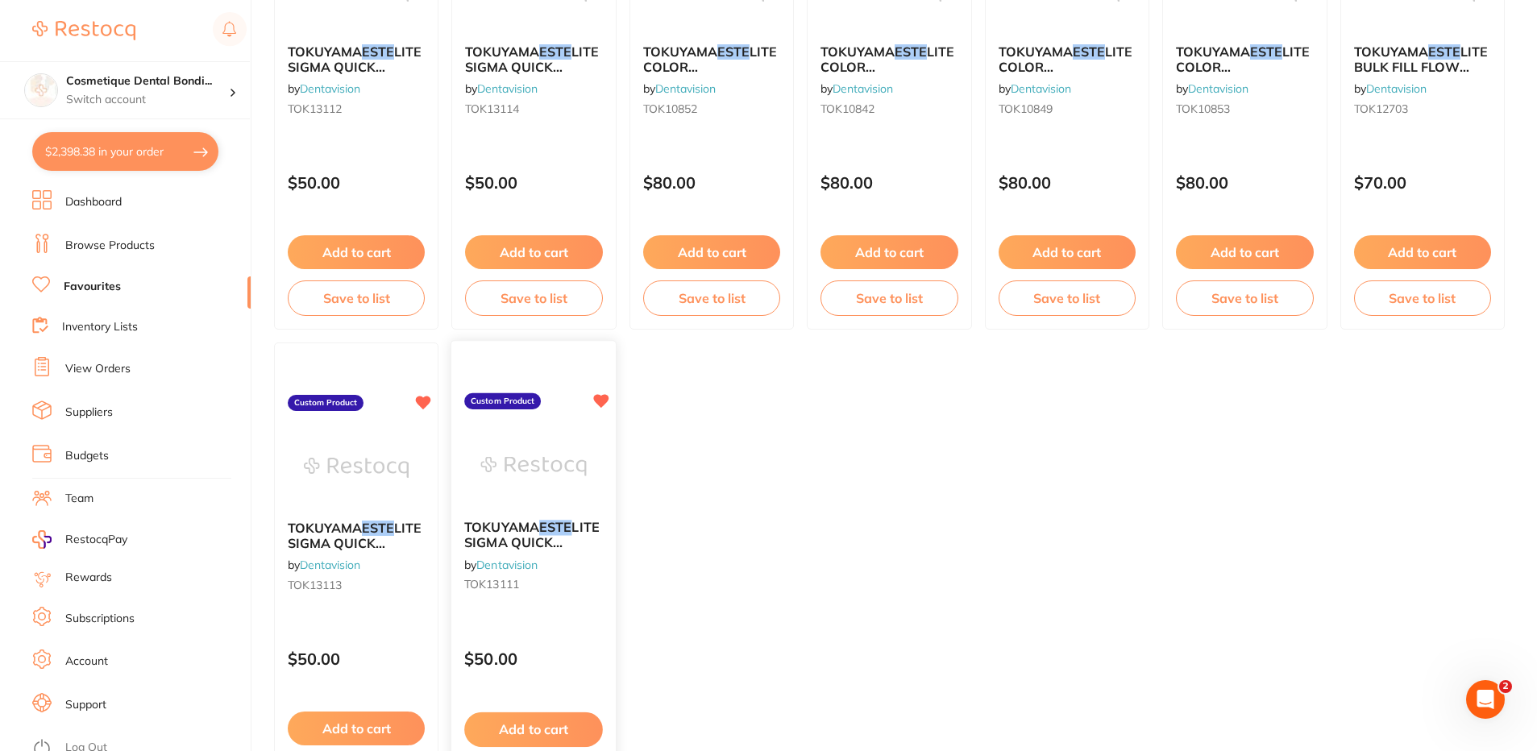
click at [512, 529] on span "TOKUYAMA" at bounding box center [502, 528] width 75 height 16
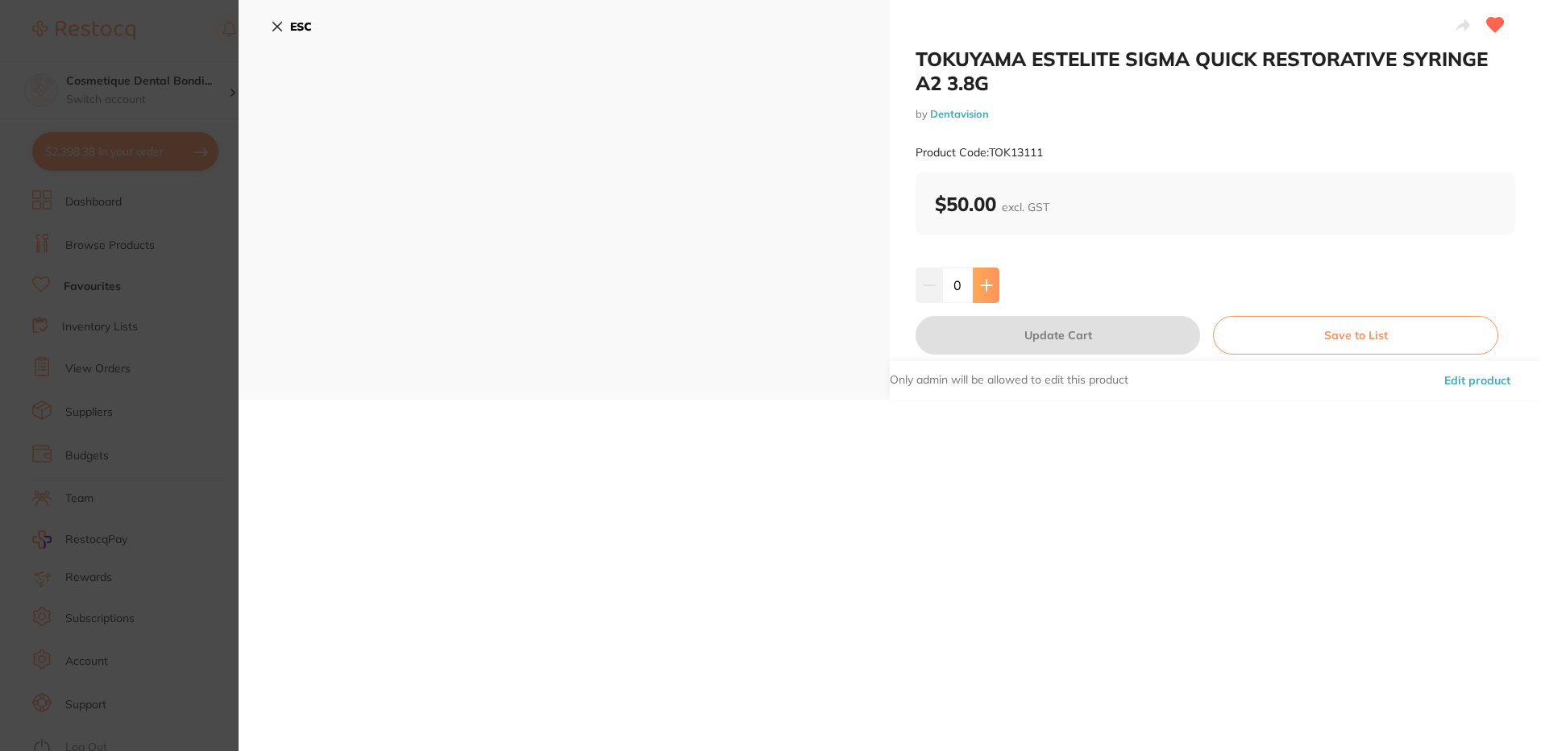
click at [991, 288] on button at bounding box center [986, 284] width 27 height 35
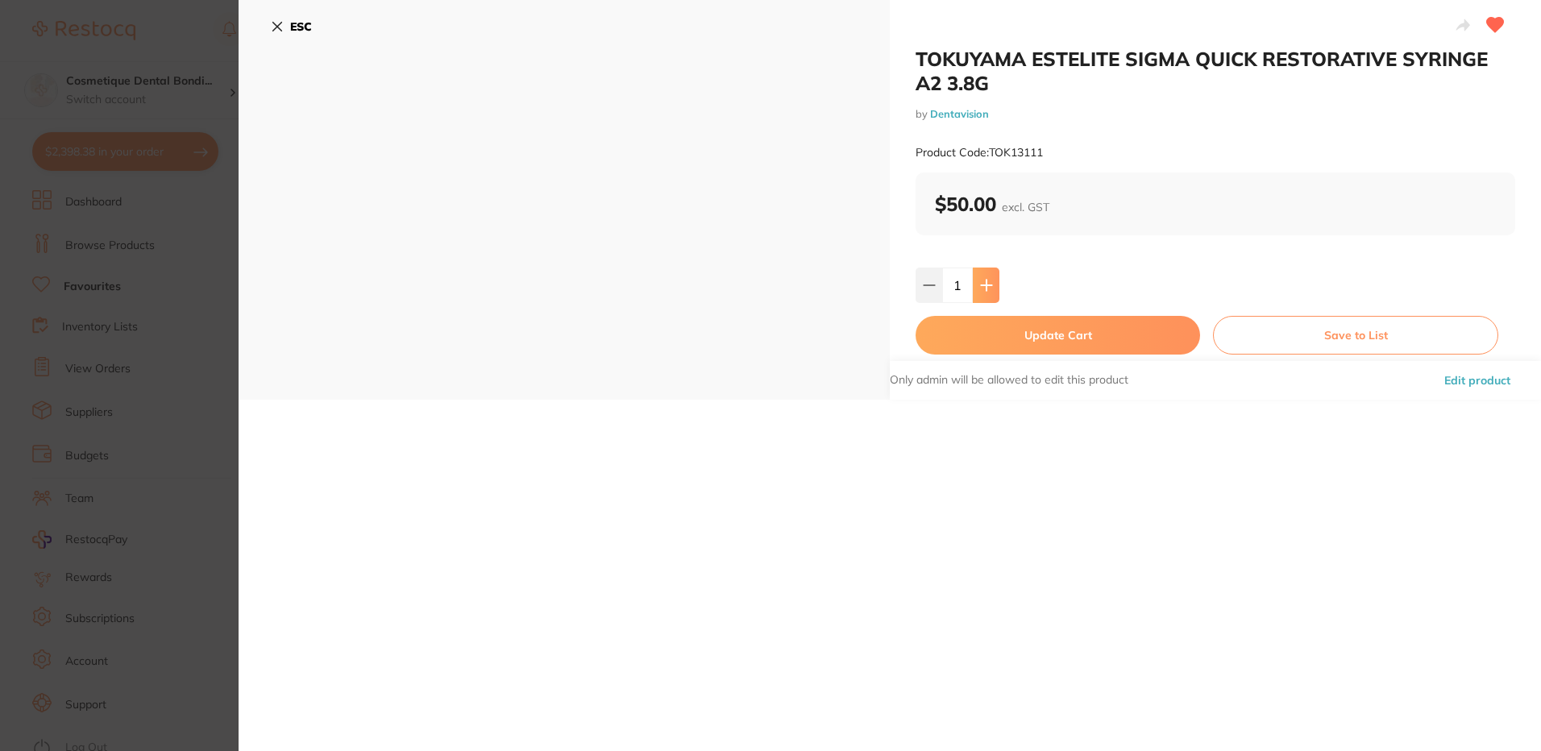
click at [991, 288] on button at bounding box center [986, 284] width 27 height 35
type input "2"
click at [1038, 334] on button "Update Cart" at bounding box center [1057, 335] width 284 height 39
checkbox input "false"
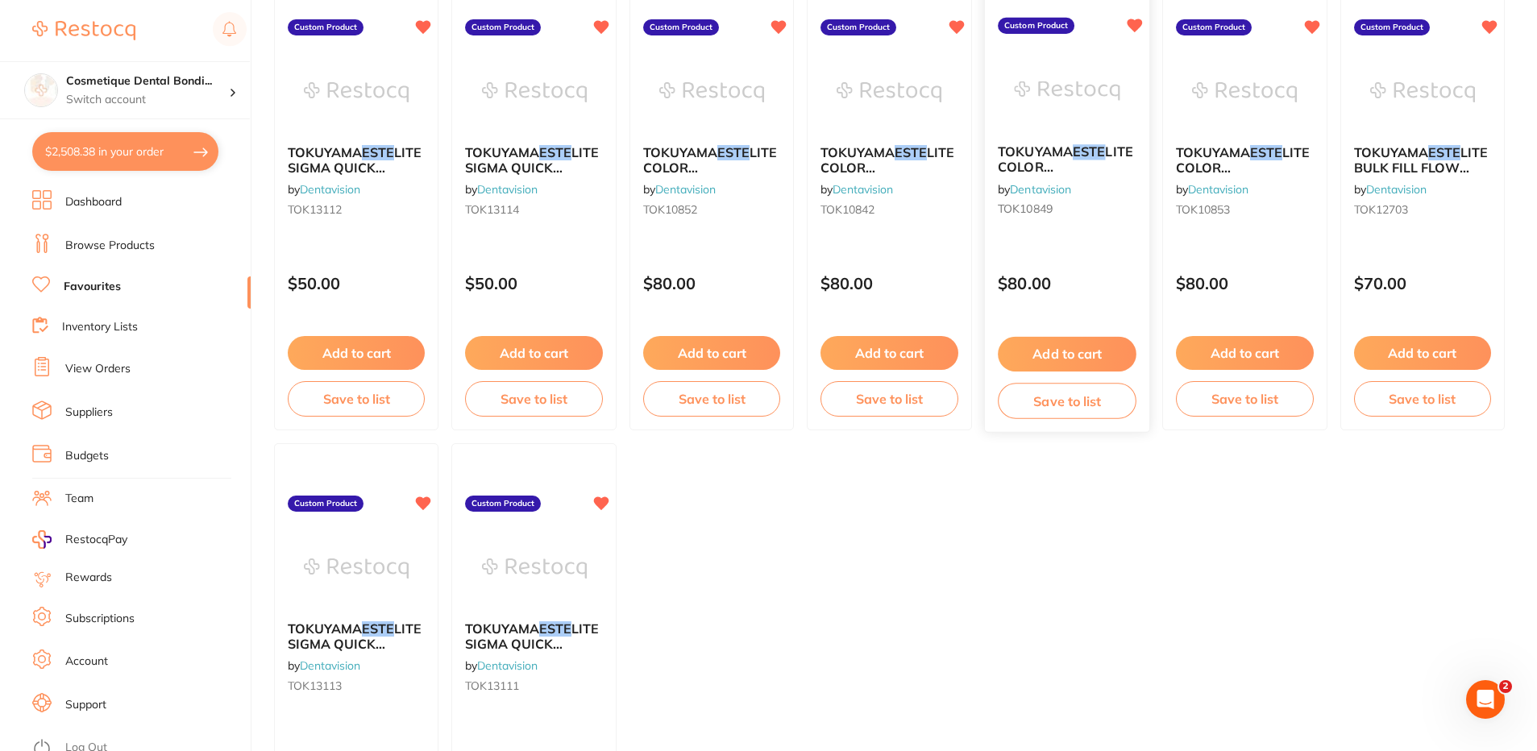
scroll to position [322, 0]
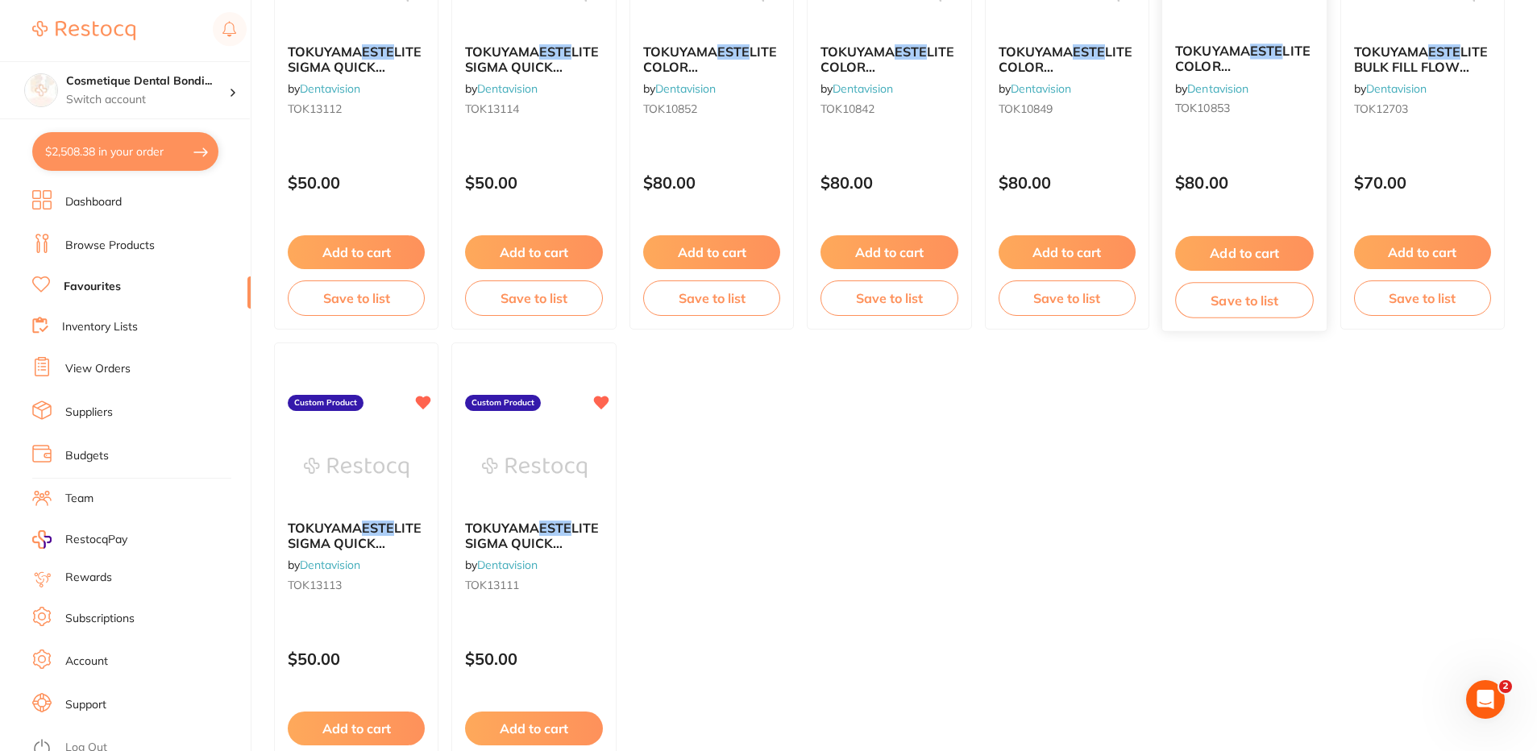
click at [1241, 72] on span "LITE COLOR RESTORATIVE SYRINGE LOW CHROMA OPAQUE 0.9G" at bounding box center [1242, 89] width 135 height 91
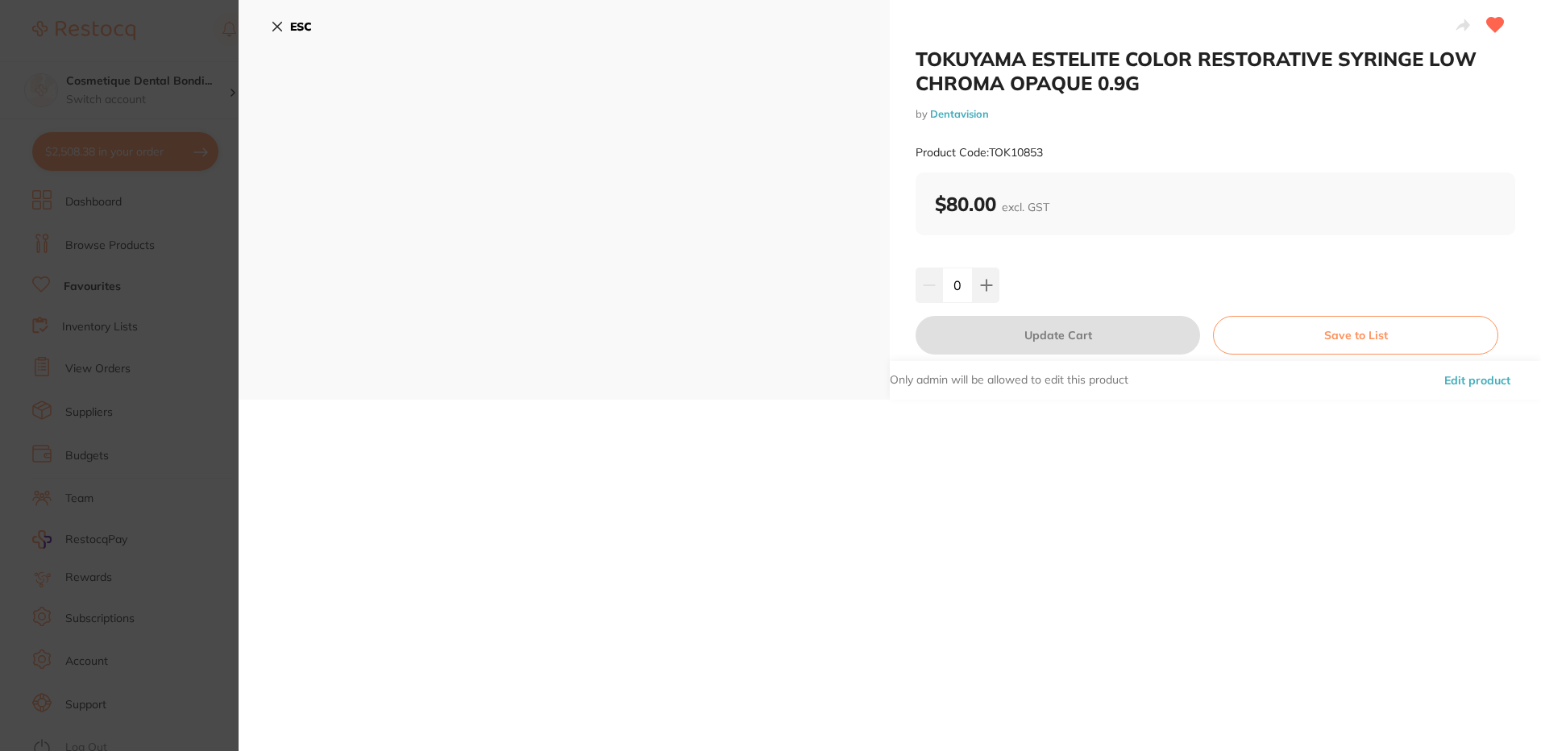
click at [280, 25] on icon at bounding box center [277, 26] width 13 height 13
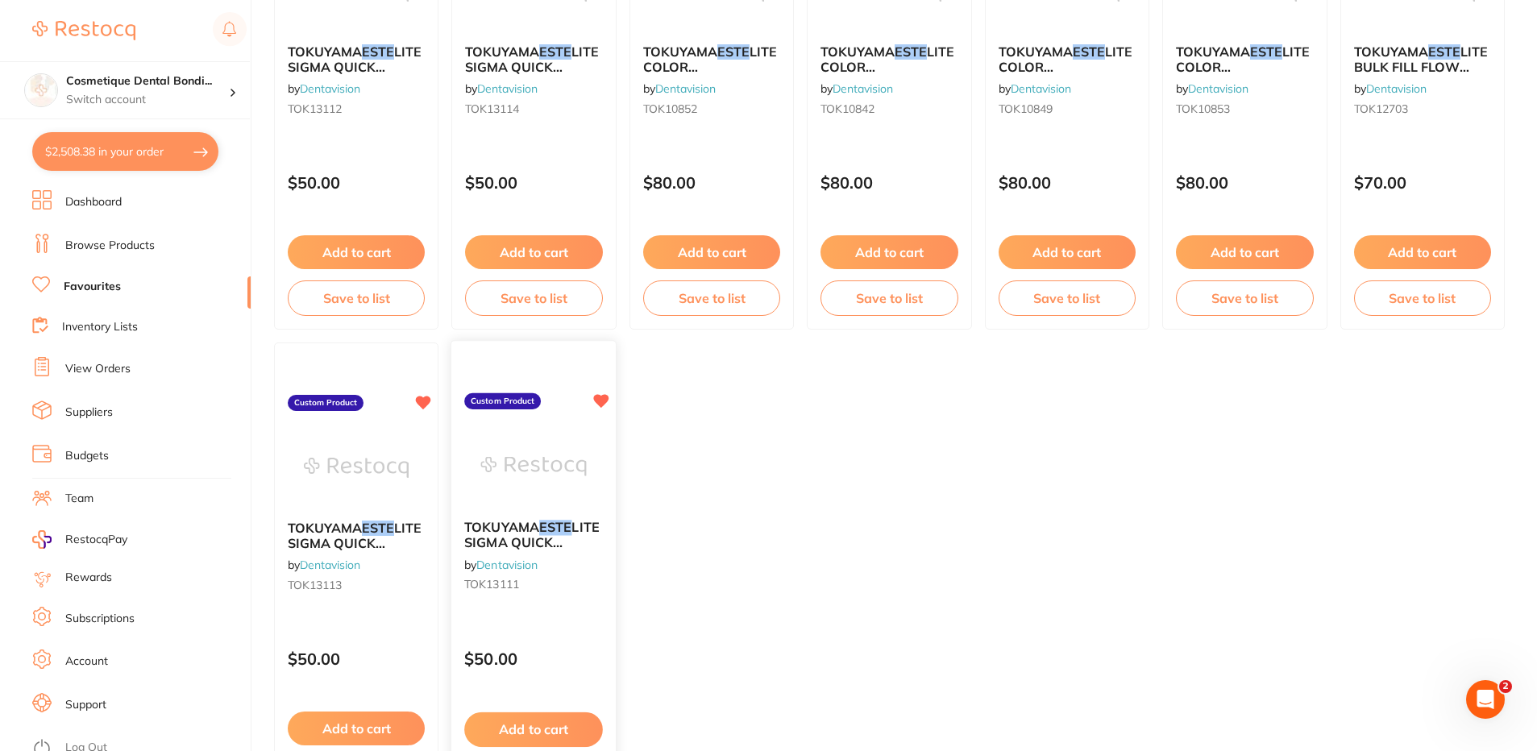
click at [532, 545] on span "LITE SIGMA QUICK RESTORATIVE SYRINGE A2 3.8G" at bounding box center [532, 550] width 135 height 61
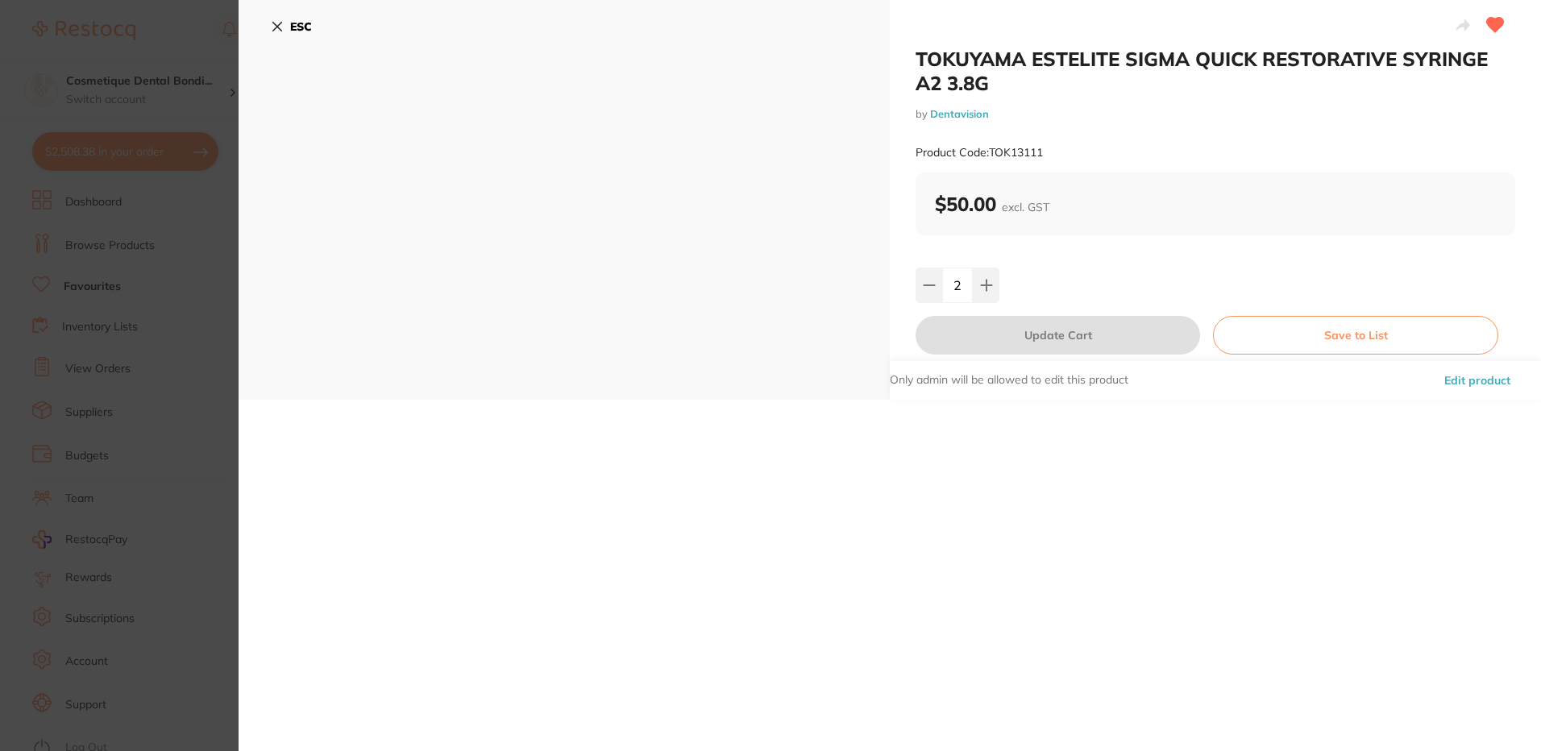
click at [280, 27] on icon at bounding box center [277, 26] width 13 height 13
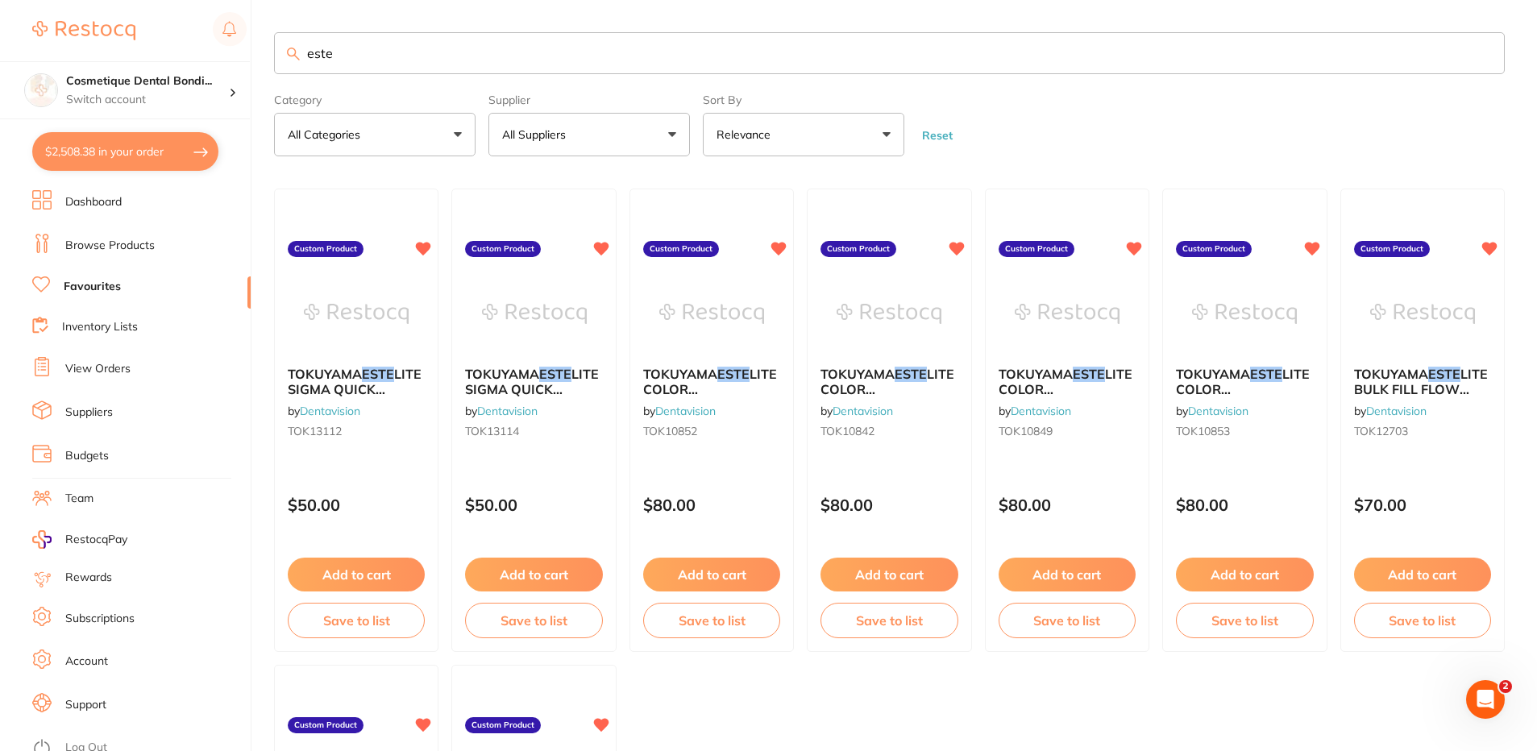
drag, startPoint x: 379, startPoint y: 64, endPoint x: 270, endPoint y: 60, distance: 108.8
click at [270, 60] on div "$2,508.38 Cosmetique Dental Bondi... Switch account Cosmetique Dental [GEOGRAPH…" at bounding box center [768, 375] width 1537 height 751
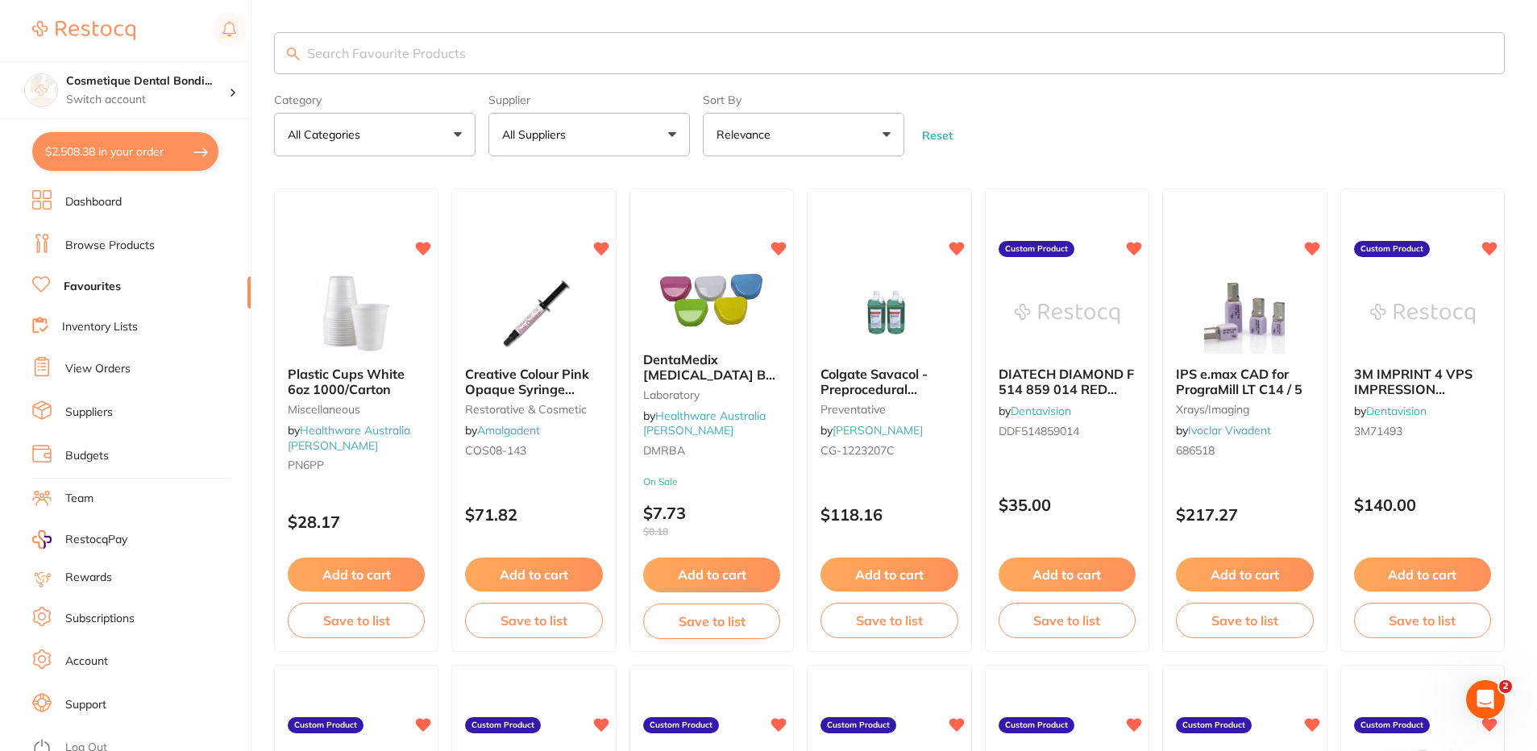
click at [467, 135] on button "All Categories" at bounding box center [374, 135] width 201 height 44
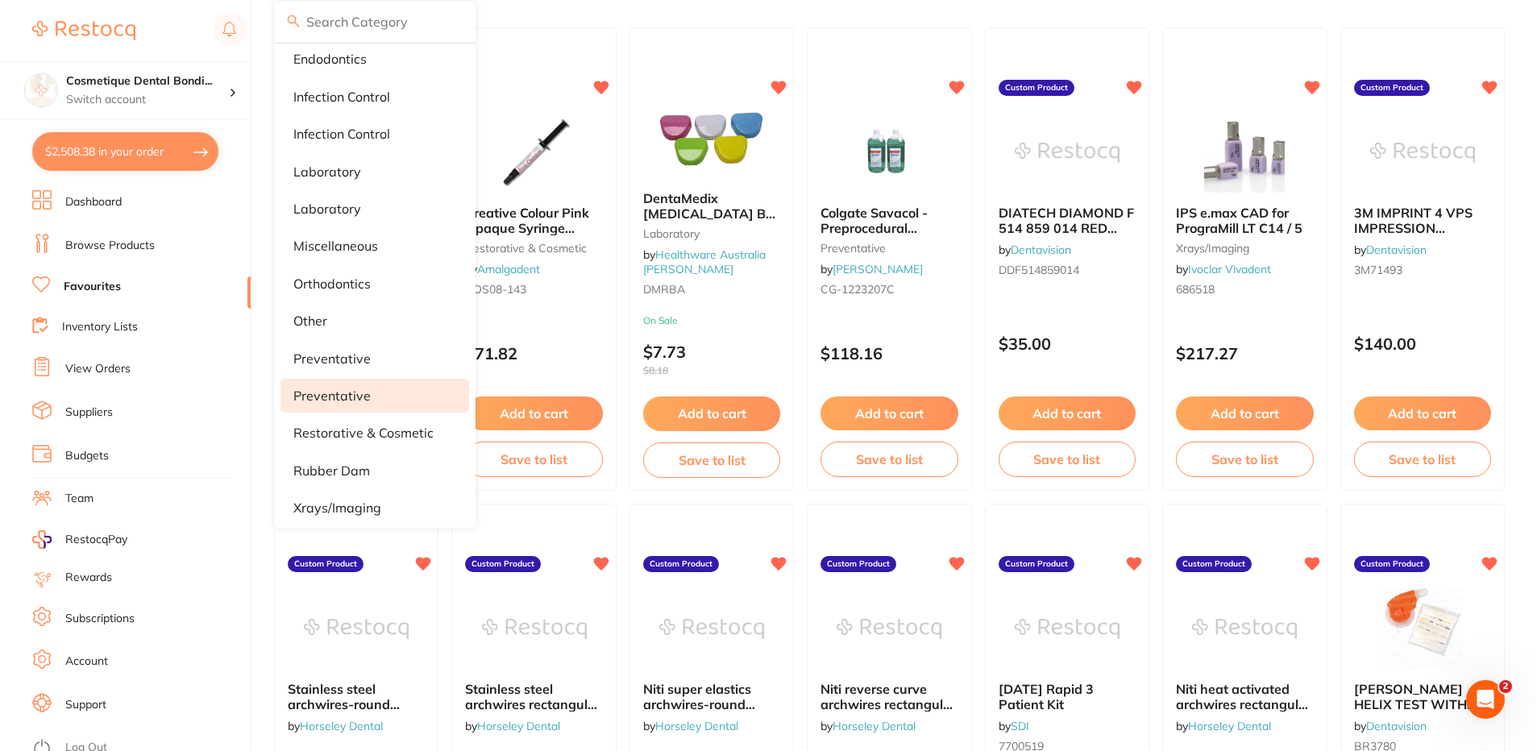
scroll to position [172, 0]
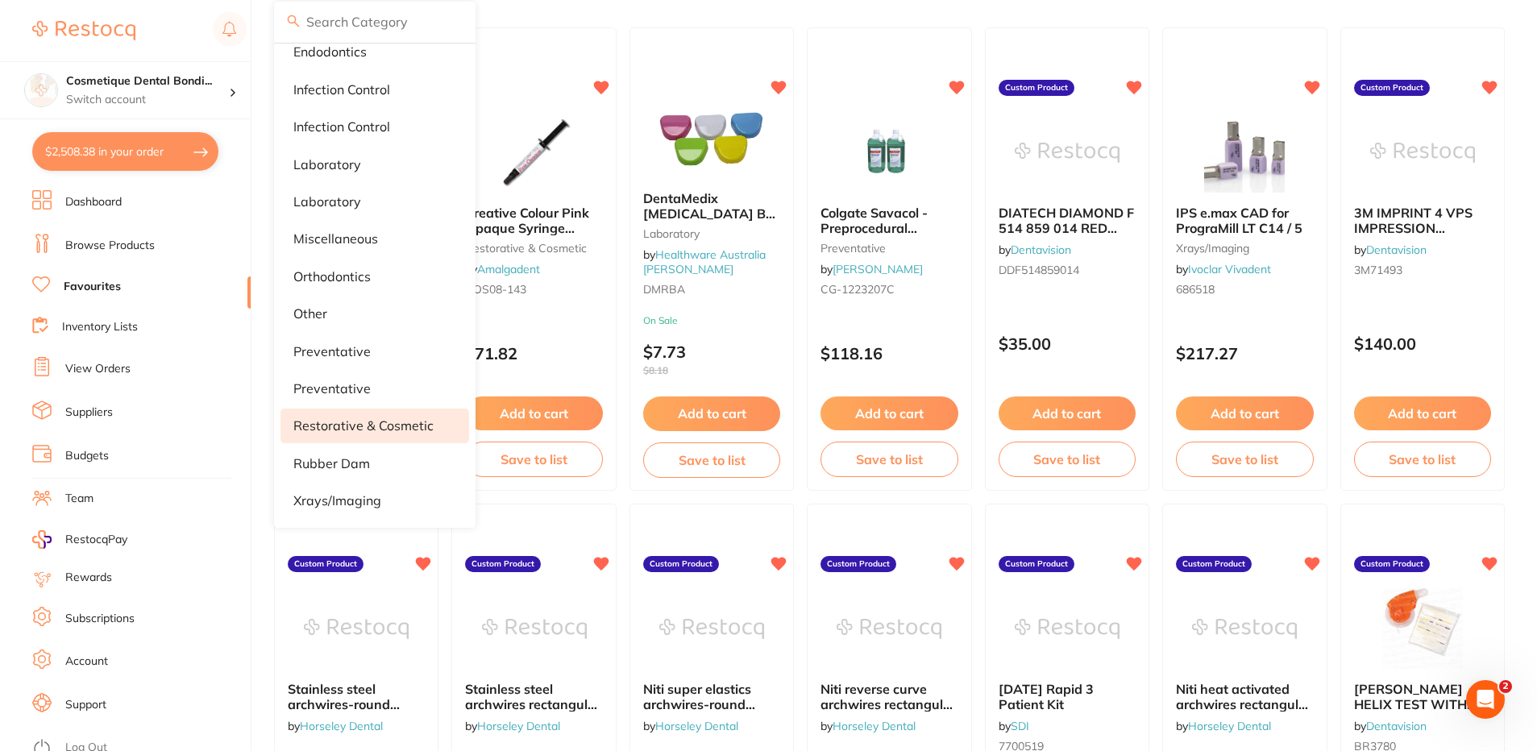
click at [368, 431] on li "restorative & cosmetic" at bounding box center [374, 425] width 189 height 34
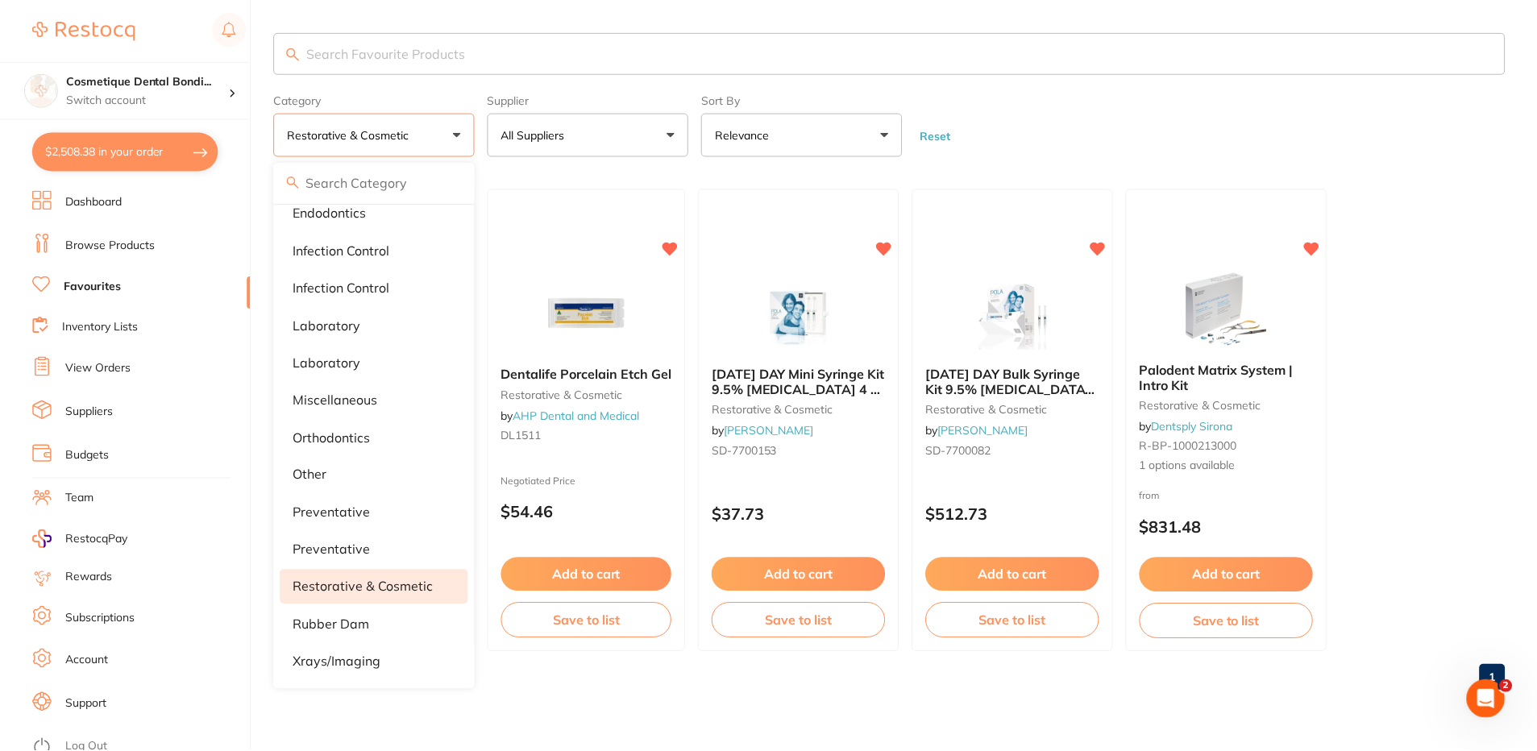
scroll to position [0, 0]
click at [371, 48] on input "search" at bounding box center [891, 53] width 1234 height 42
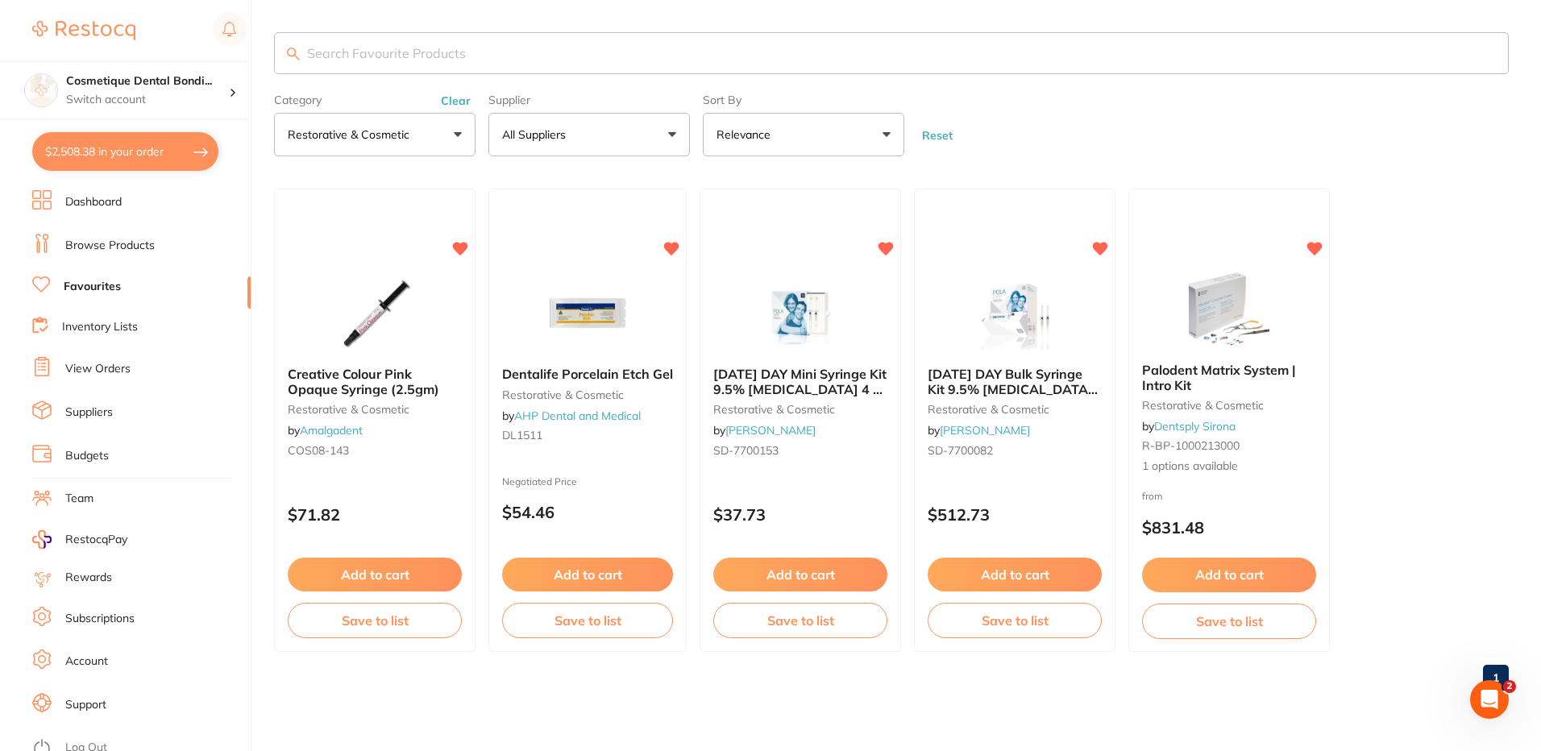
click at [139, 248] on link "Browse Products" at bounding box center [109, 246] width 89 height 16
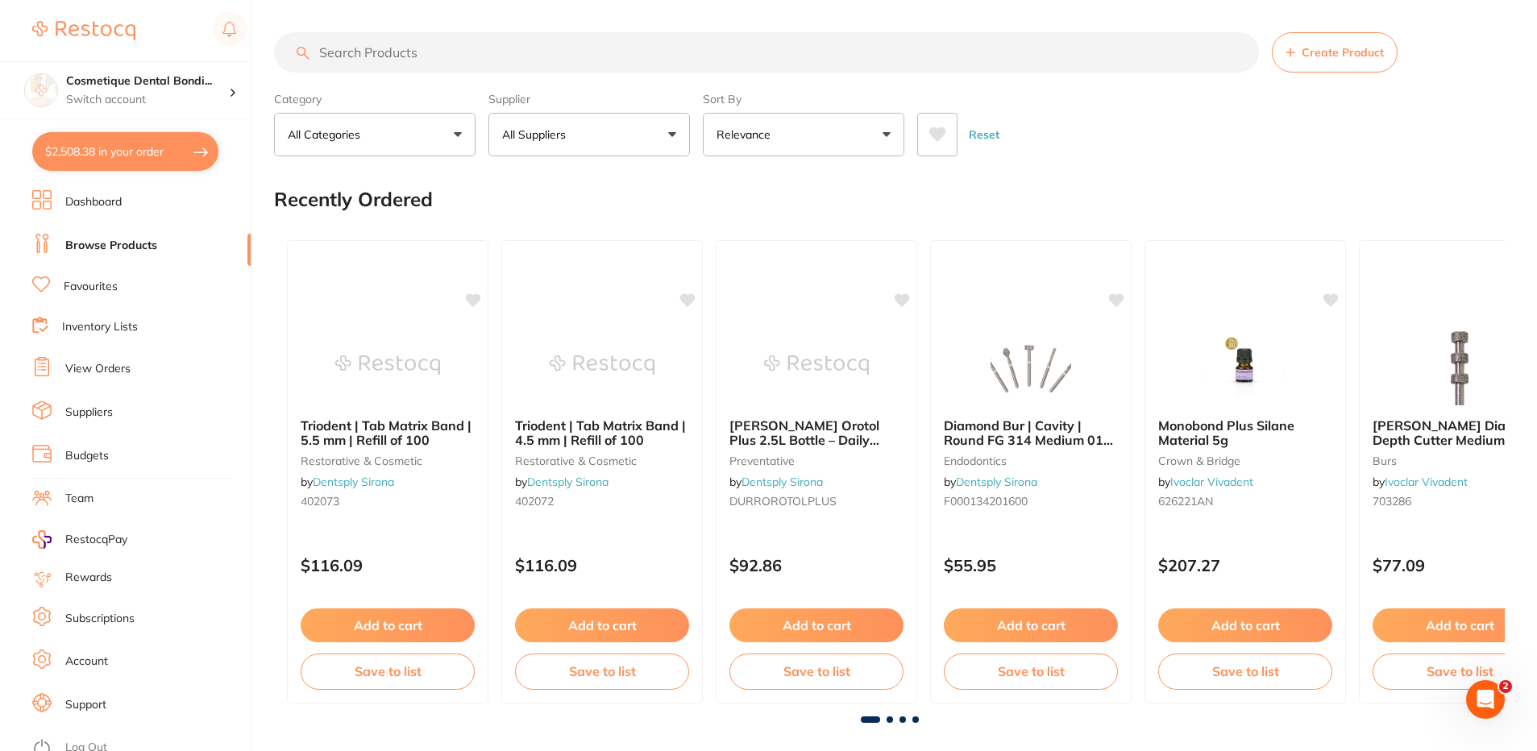
click at [434, 60] on input "search" at bounding box center [766, 52] width 985 height 40
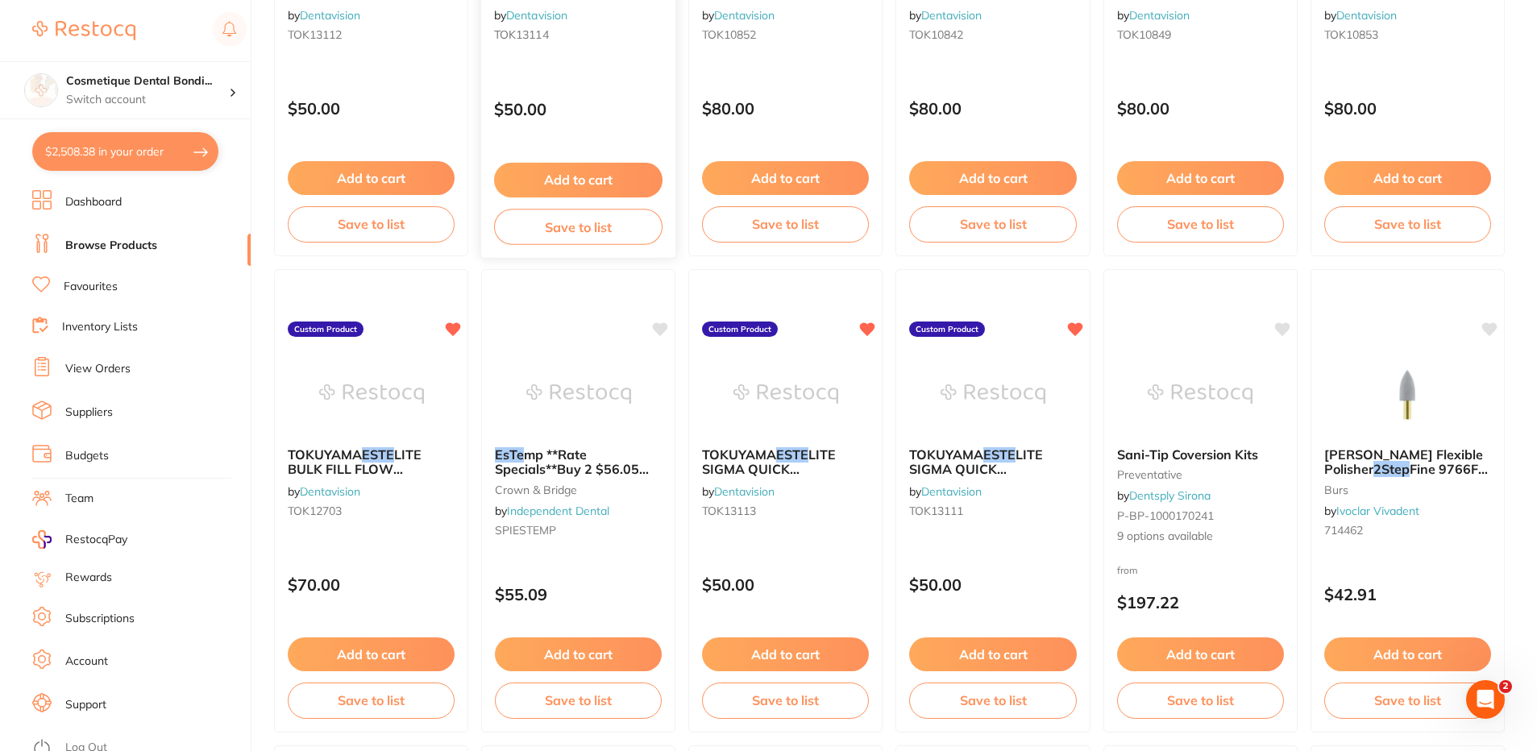
scroll to position [483, 0]
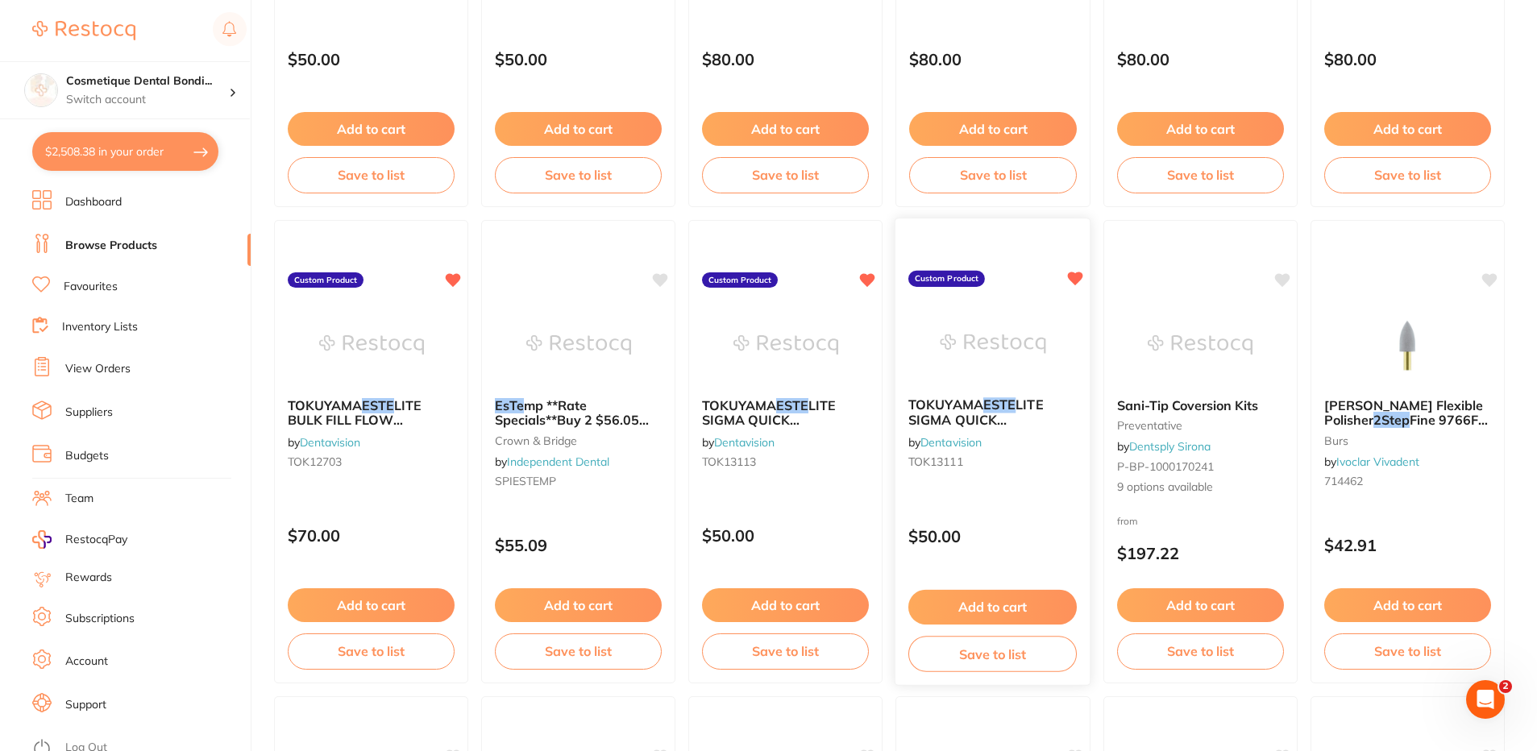
type input "Este"
click at [985, 421] on span "LITE SIGMA QUICK RESTORATIVE SYRINGE A2 3.8G" at bounding box center [983, 426] width 151 height 61
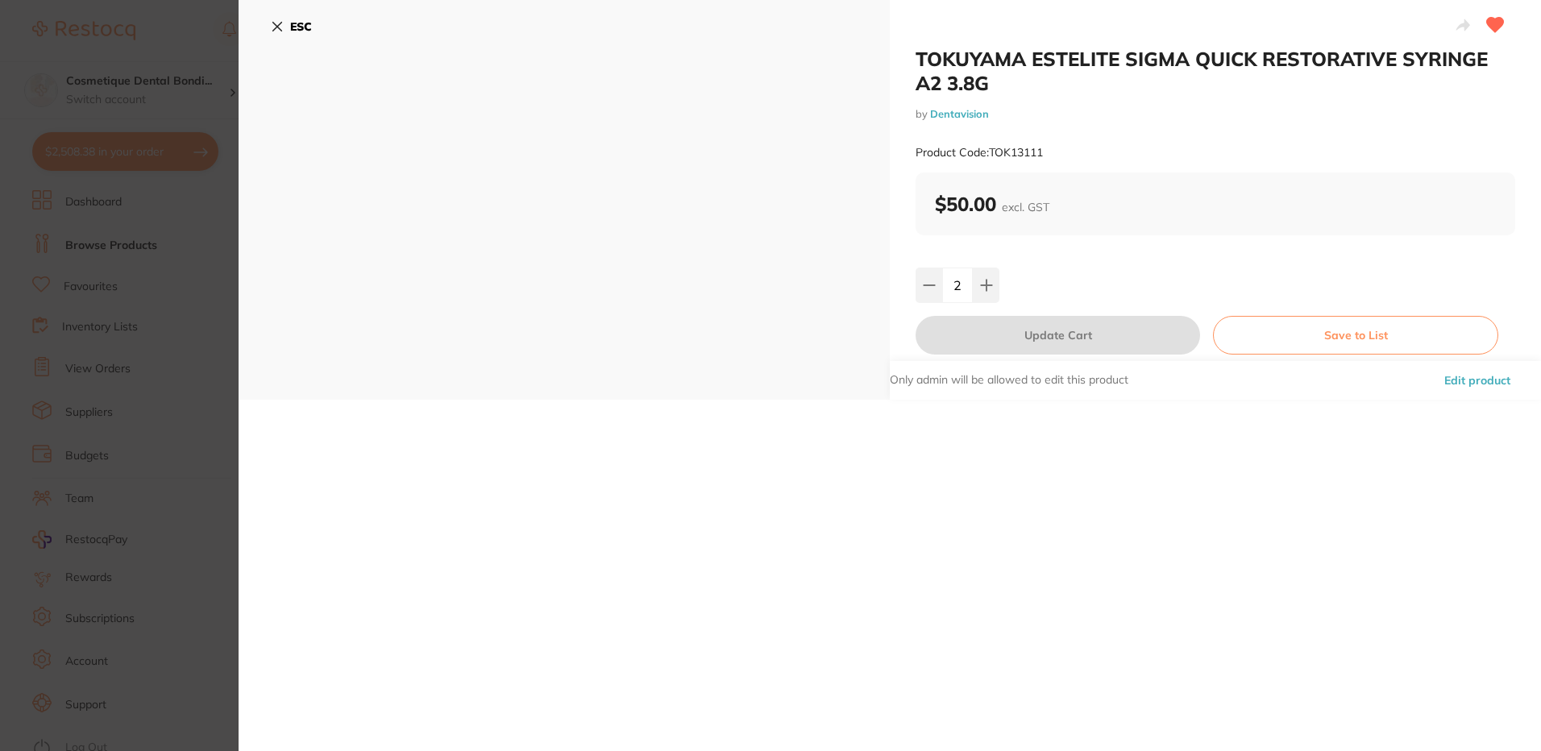
click at [280, 25] on icon at bounding box center [277, 27] width 9 height 9
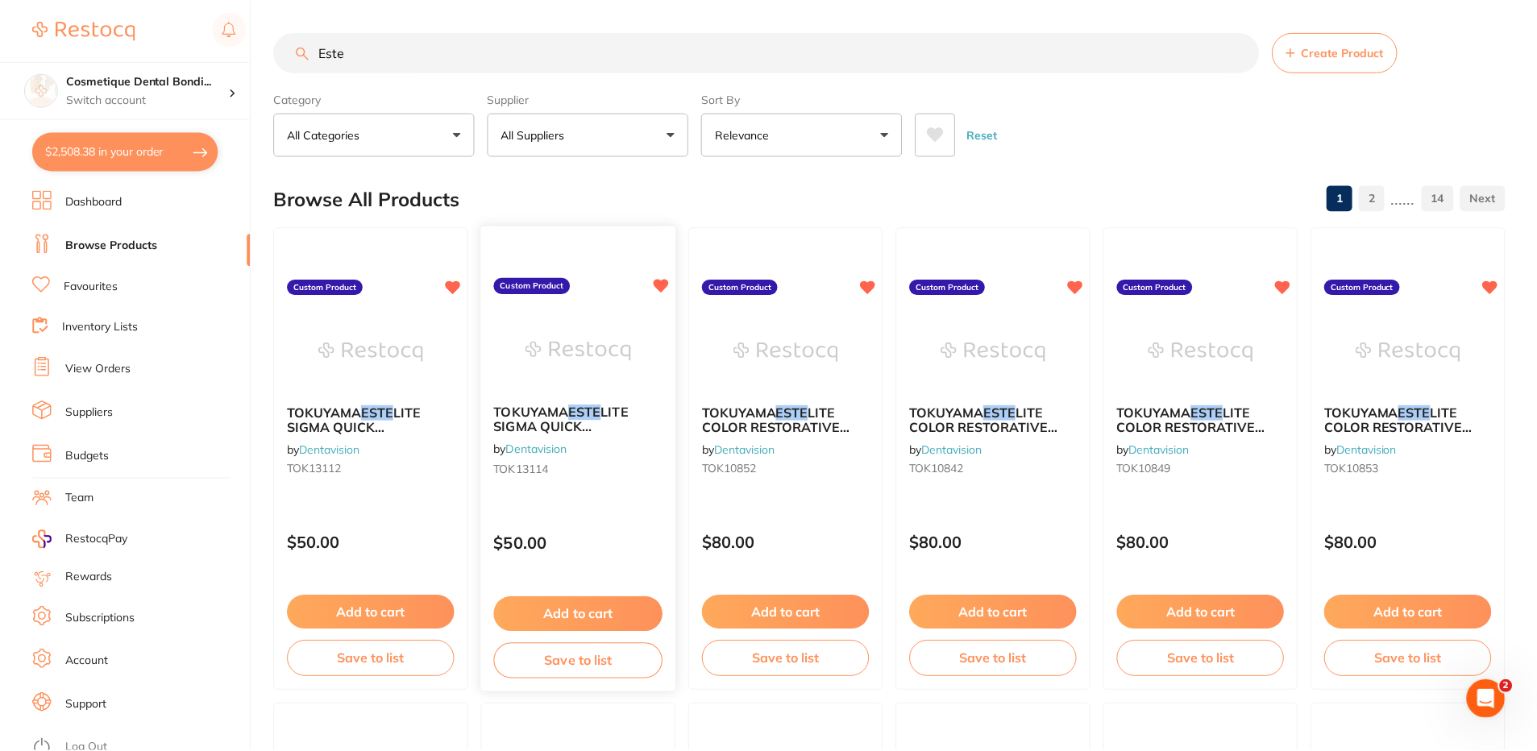
scroll to position [483, 0]
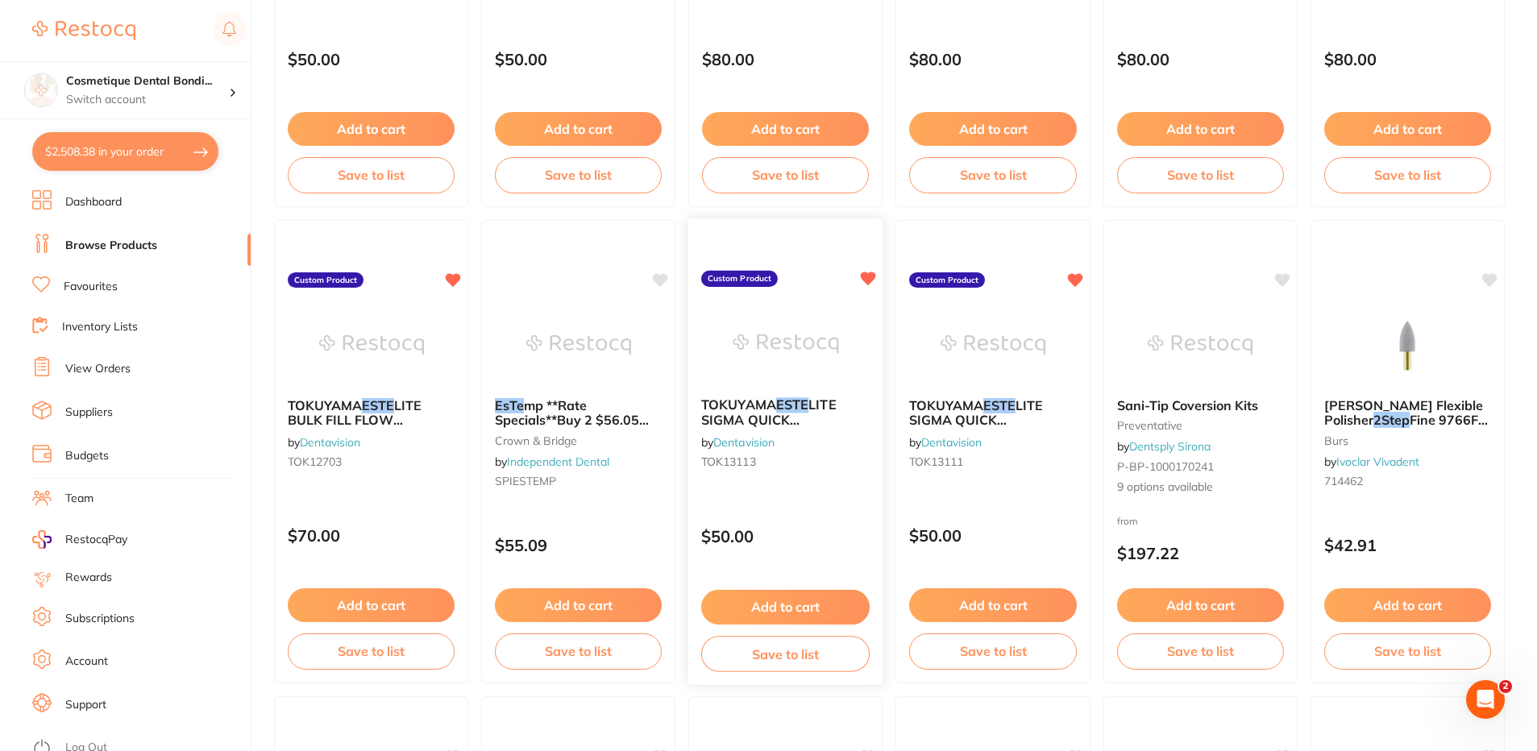
click at [746, 396] on div "TOKUYAMA ESTE LITE SIGMA QUICK RESTORATIVE SYRINGE A3.5 3.8G by Dentavision TOK…" at bounding box center [785, 436] width 195 height 104
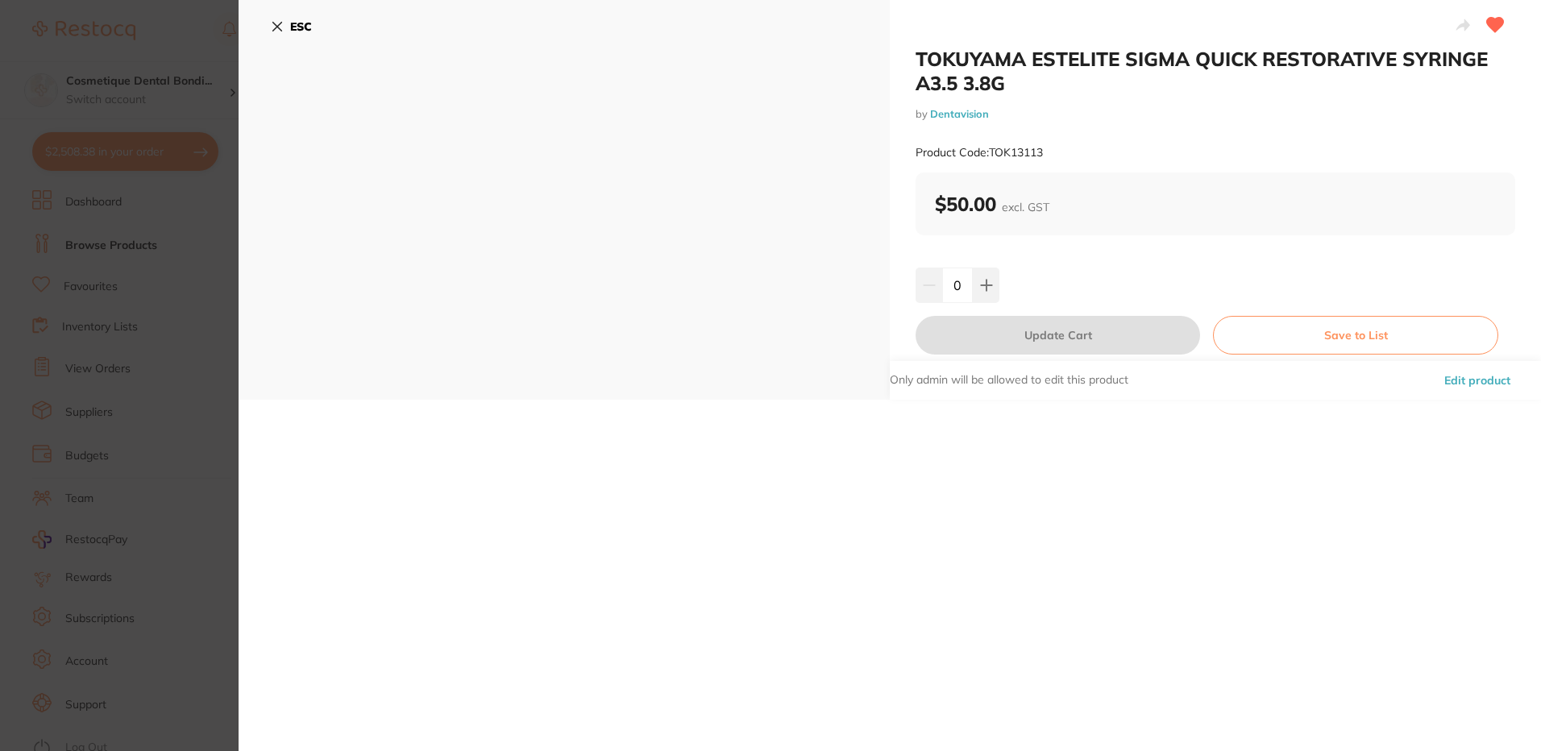
click at [276, 23] on icon at bounding box center [277, 26] width 13 height 13
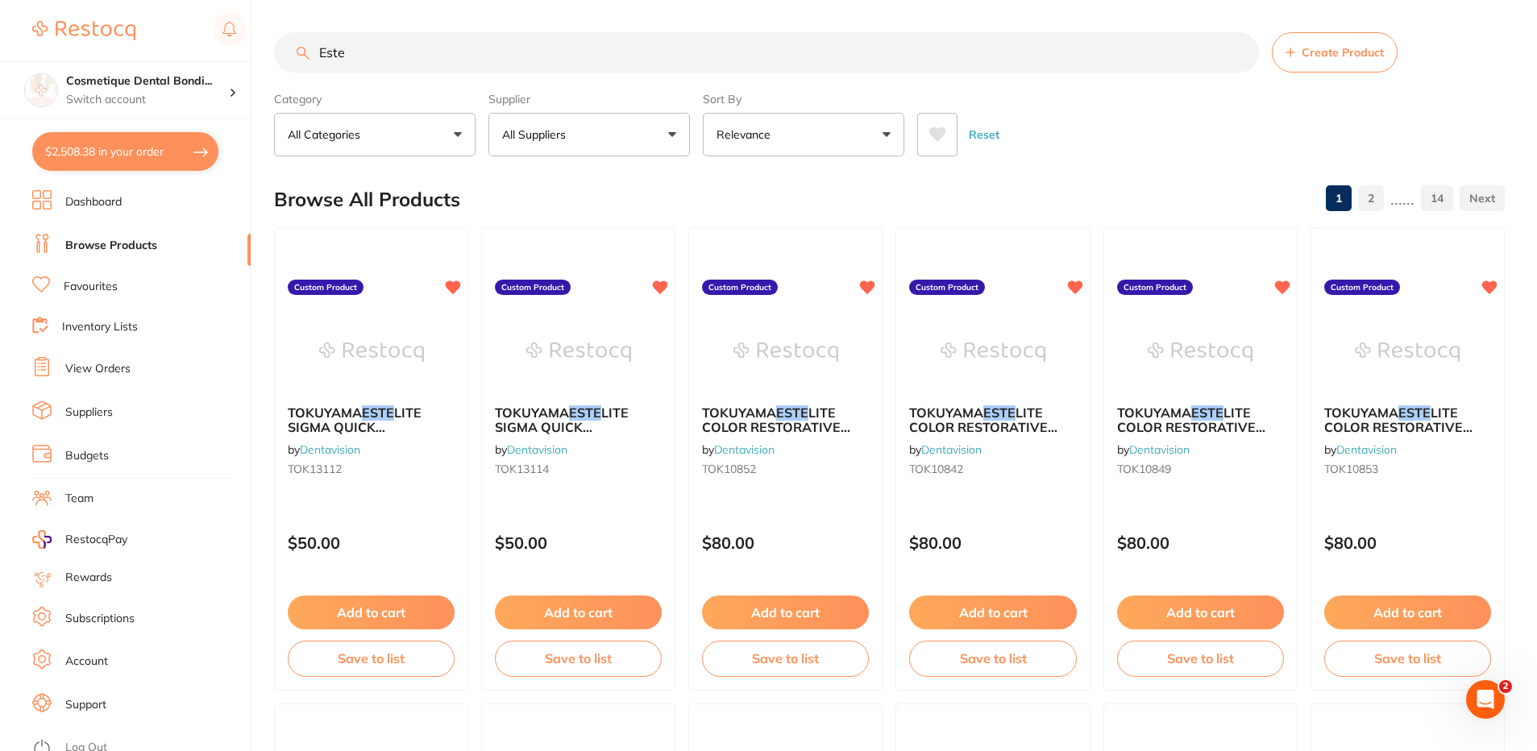
click at [135, 205] on li "Dashboard" at bounding box center [141, 202] width 218 height 24
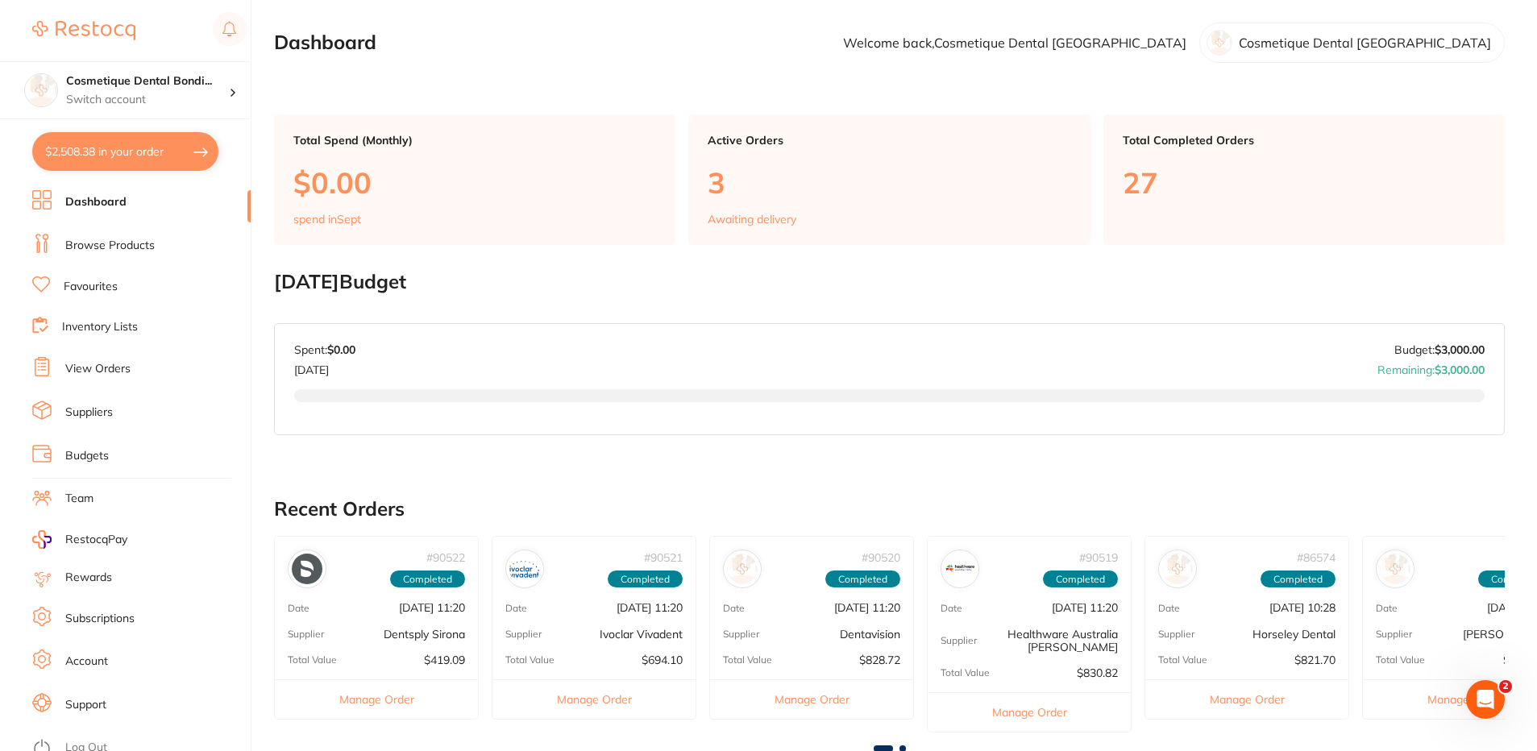
click at [125, 241] on link "Browse Products" at bounding box center [109, 246] width 89 height 16
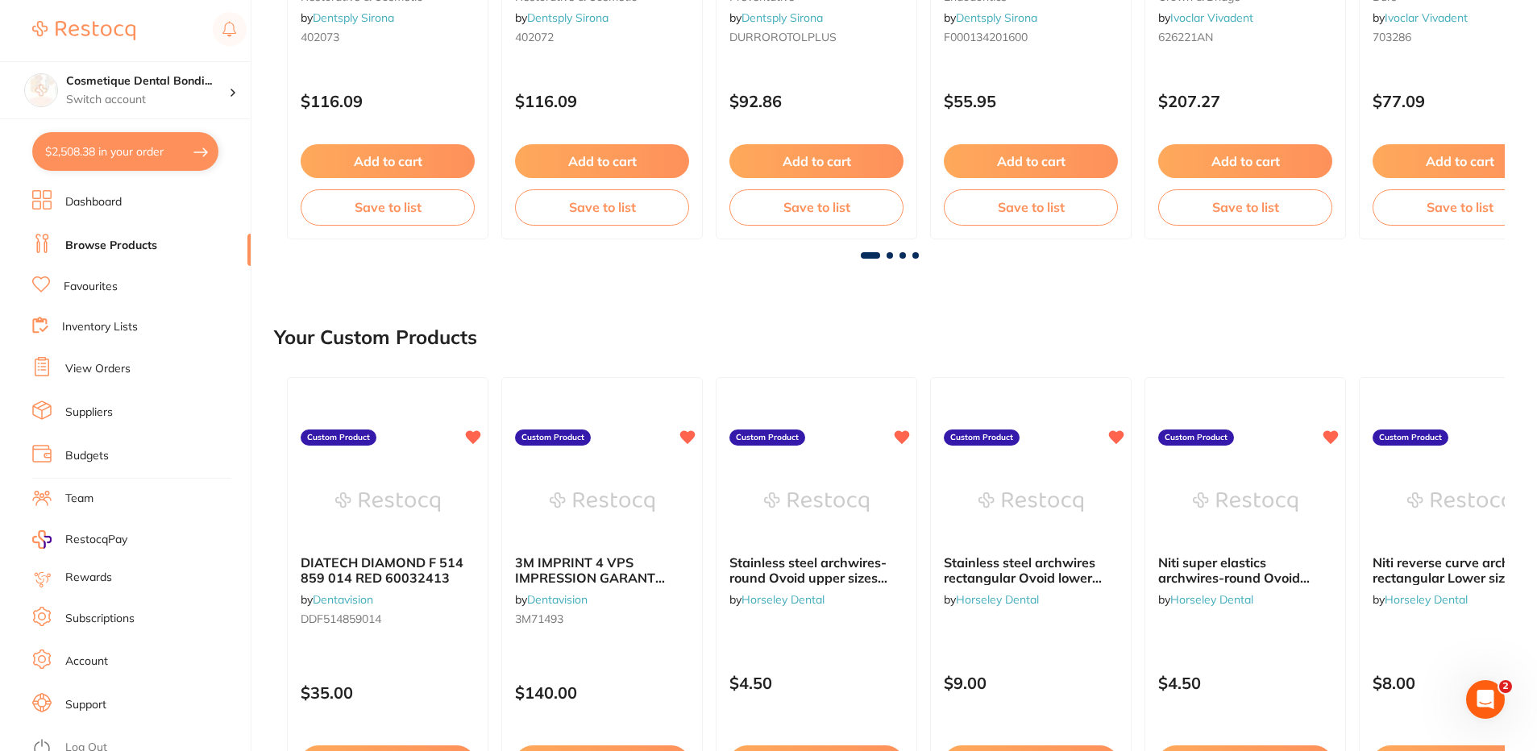
scroll to position [322, 0]
